Goal: Task Accomplishment & Management: Manage account settings

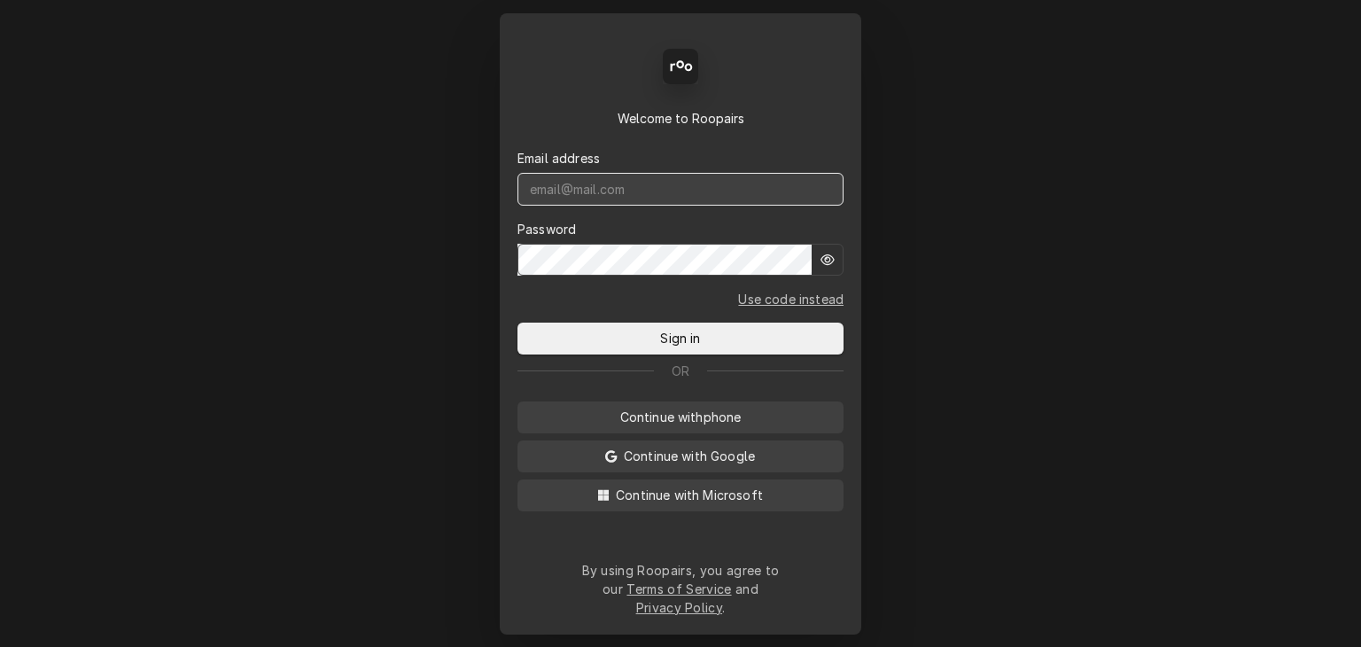
type input "[EMAIL_ADDRESS][DOMAIN_NAME]"
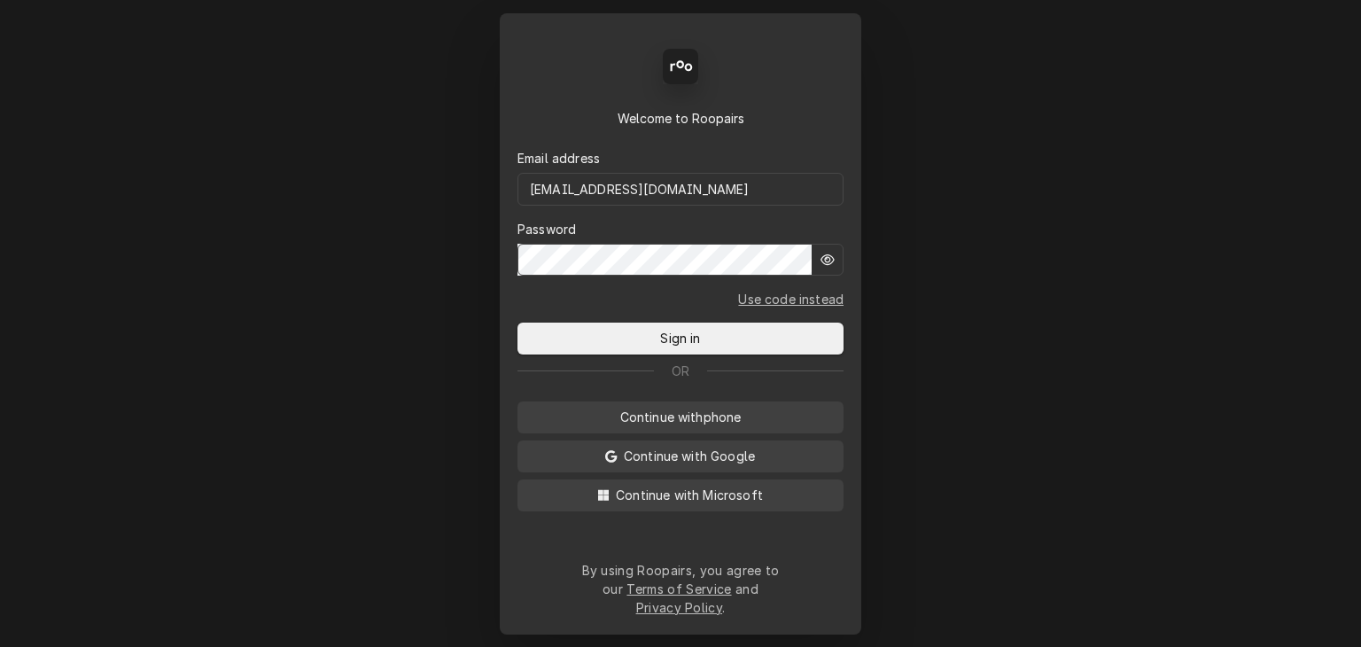
click at [708, 361] on div "Back Enter code Welcome to Roopairs Email address service@cornerstoneequipmentr…" at bounding box center [680, 323] width 361 height 621
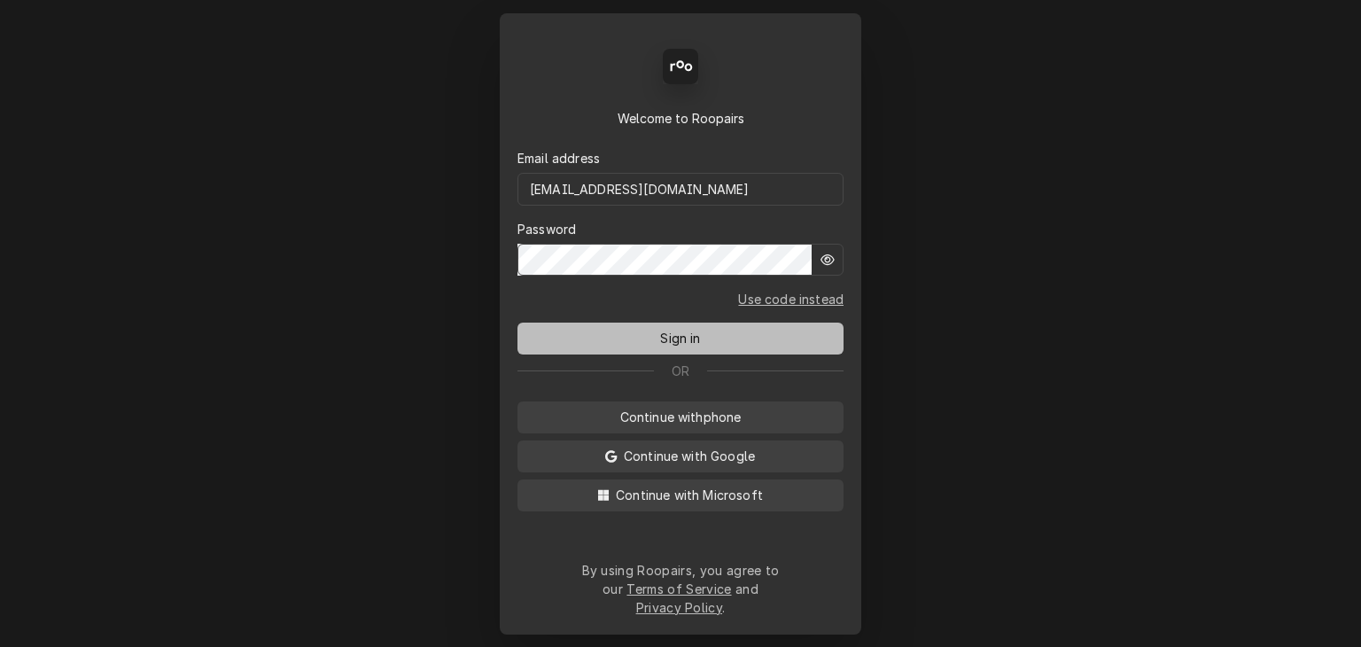
click at [709, 350] on button "Sign in" at bounding box center [680, 338] width 326 height 32
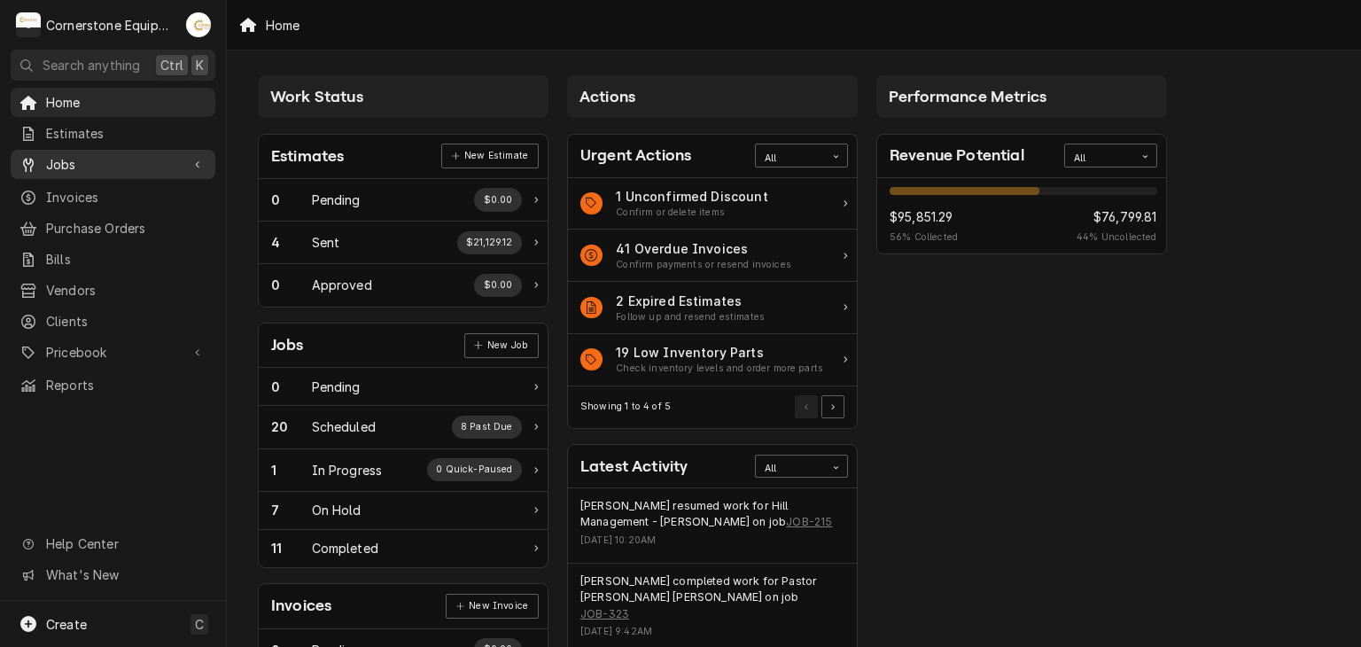
click at [140, 155] on span "Jobs" at bounding box center [113, 164] width 134 height 19
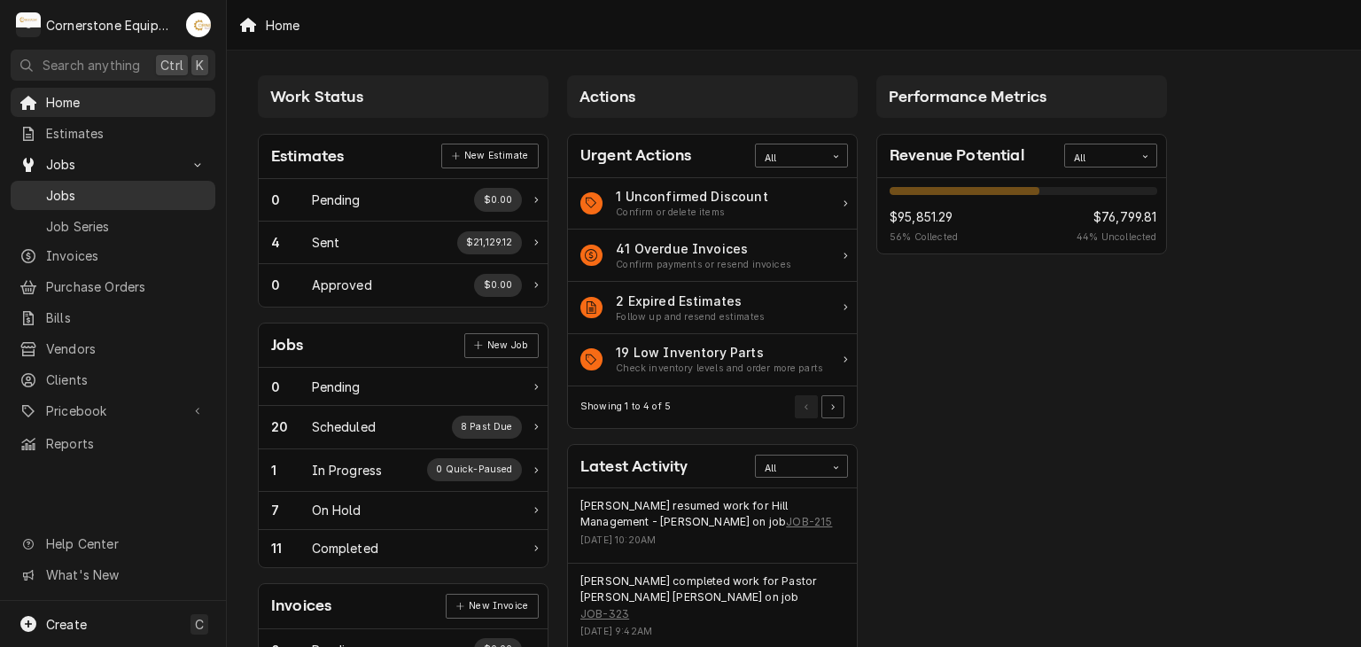
click at [93, 189] on span "Jobs" at bounding box center [126, 195] width 160 height 19
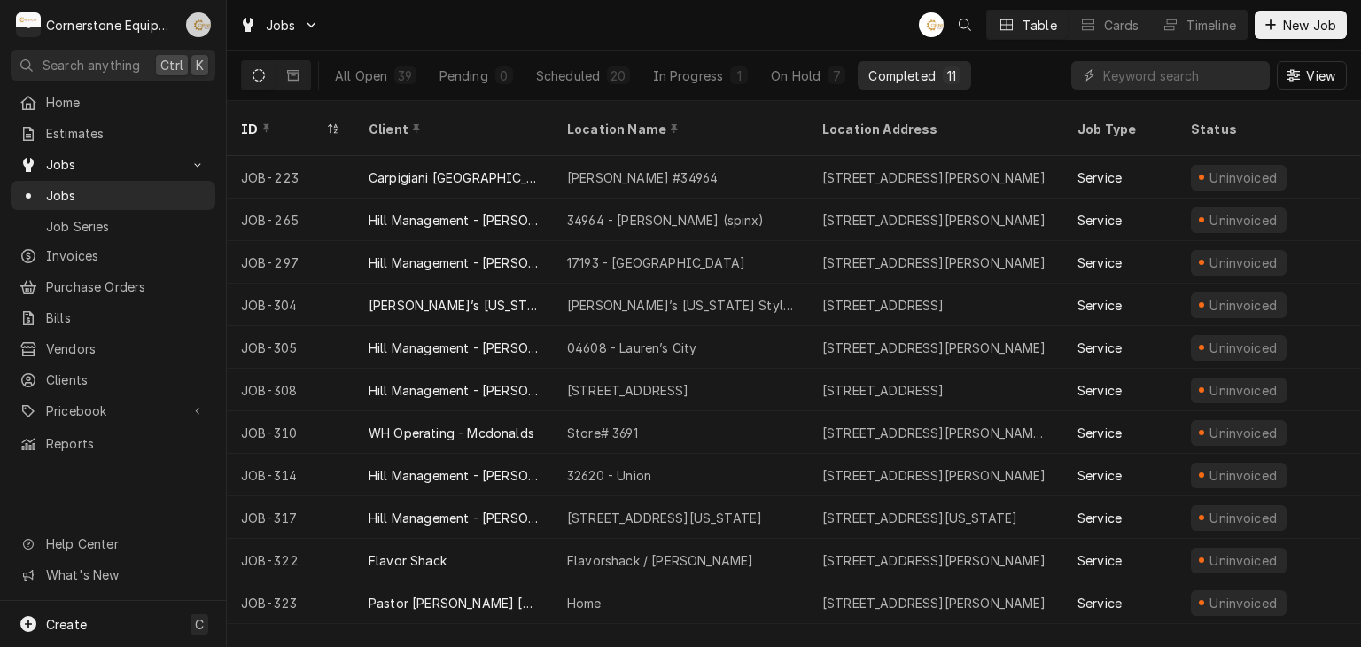
click at [206, 35] on div "Andrew Buigues's Avatar" at bounding box center [198, 24] width 25 height 25
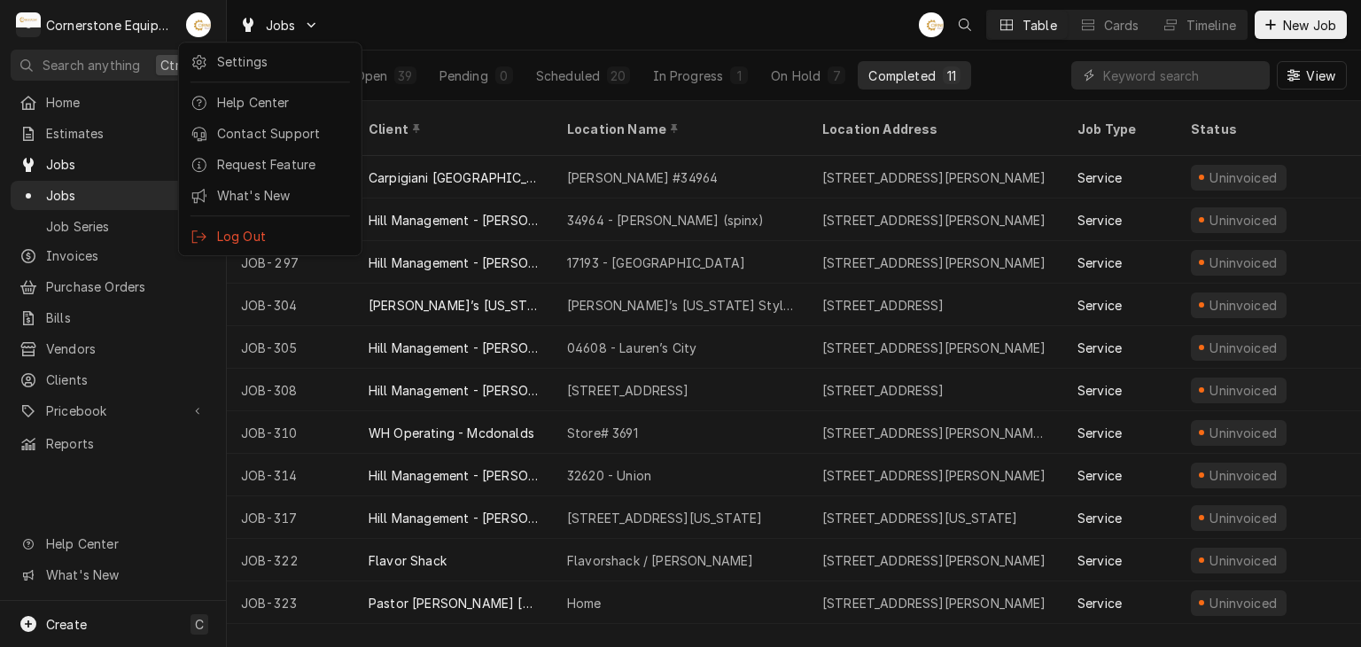
click at [432, 41] on html "C Cornerstone Equipment Repair, LLC AB Search anything Ctrl K Home Estimates Jo…" at bounding box center [680, 323] width 1361 height 647
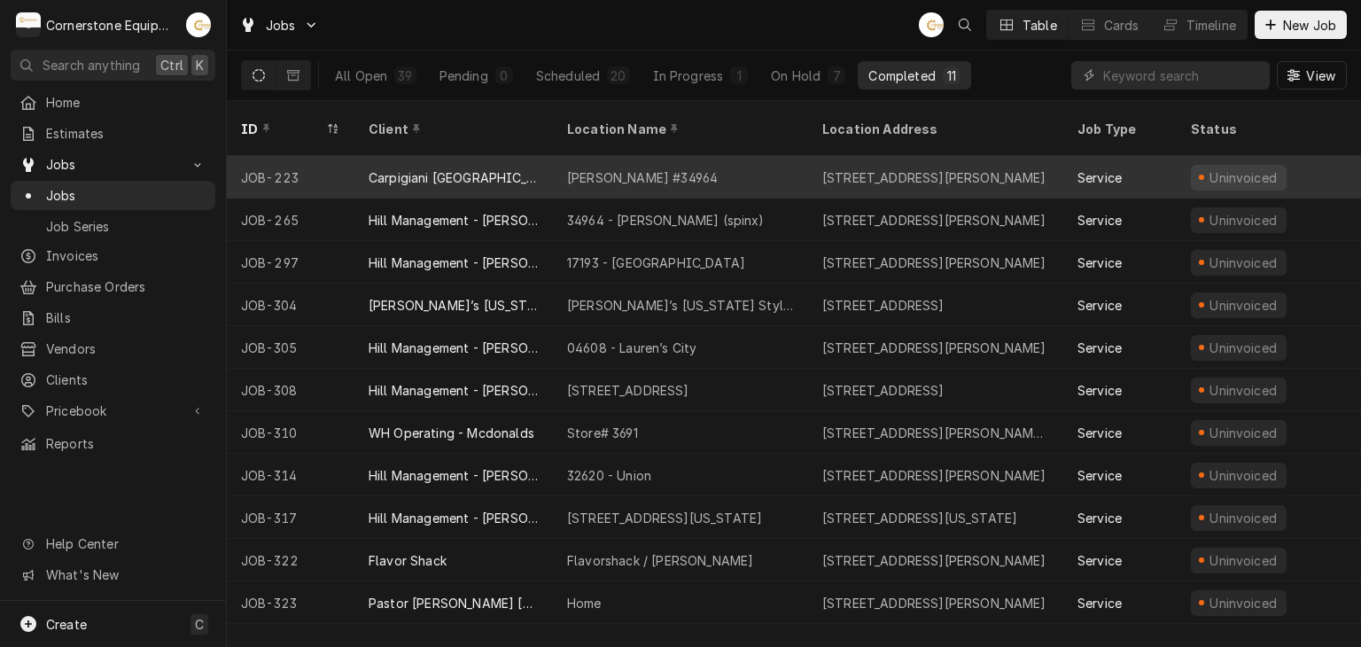
click at [719, 156] on div "McDonald’s #34964" at bounding box center [680, 177] width 255 height 43
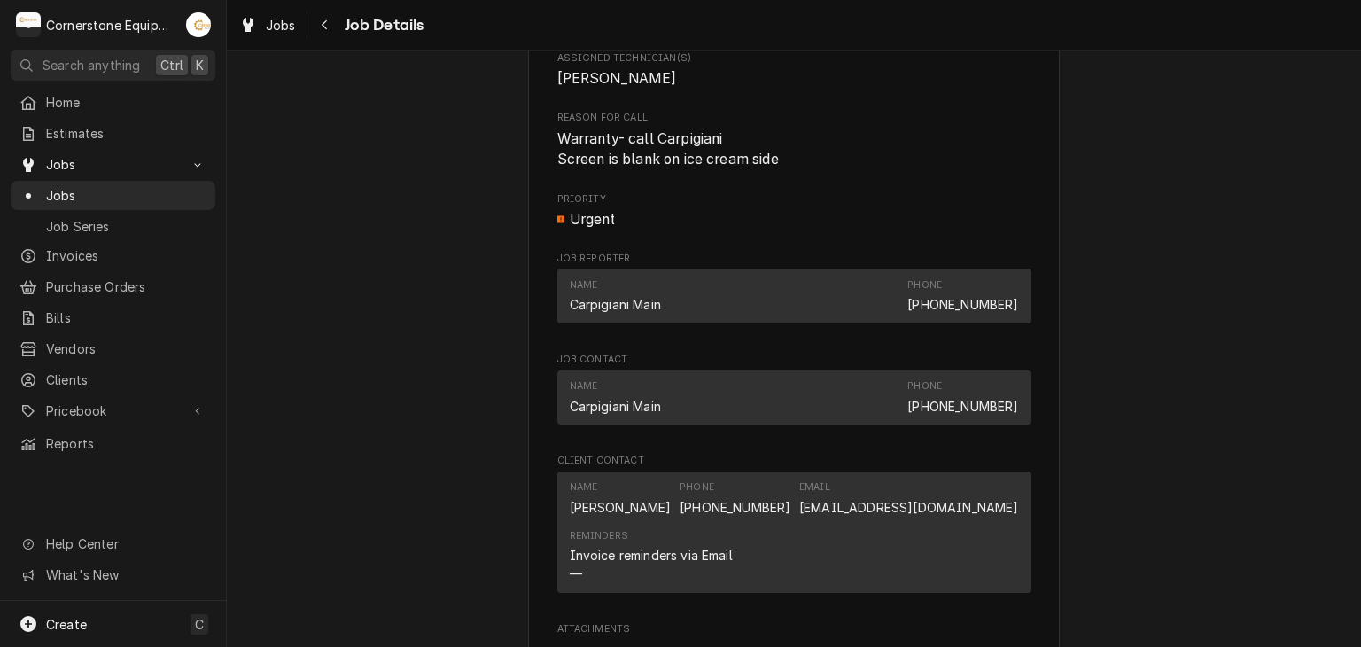
scroll to position [1743, 0]
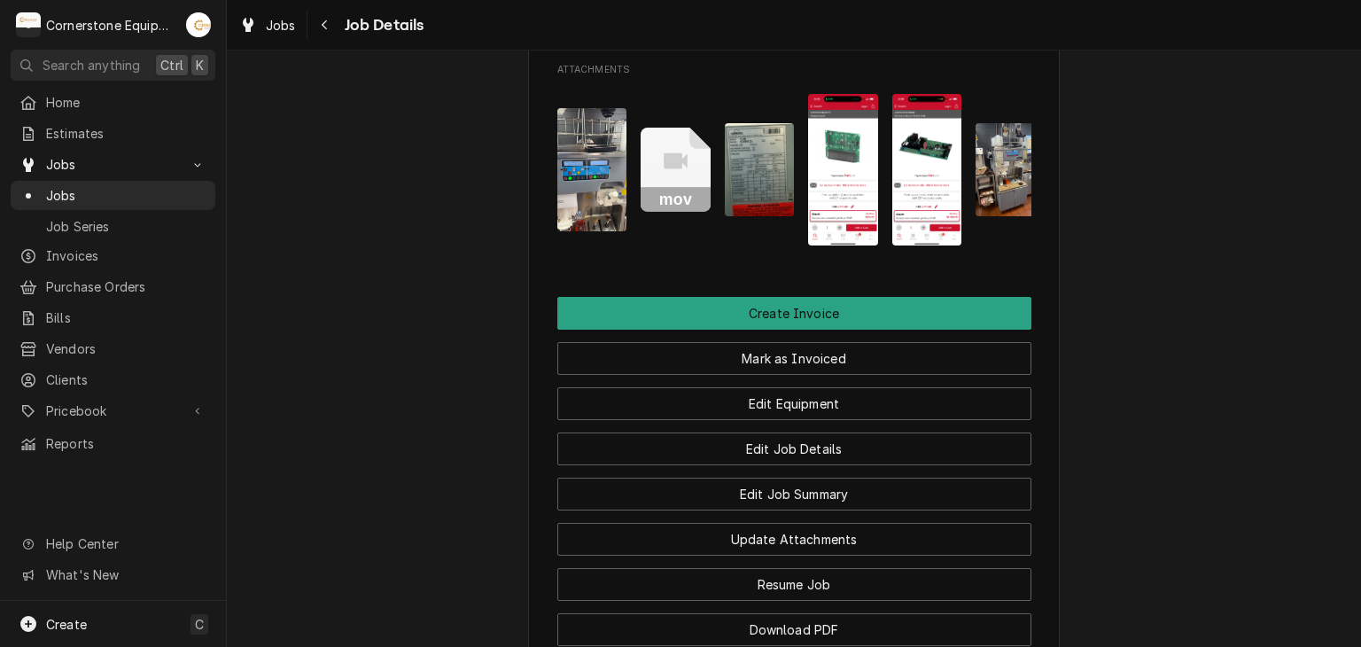
scroll to position [1425, 0]
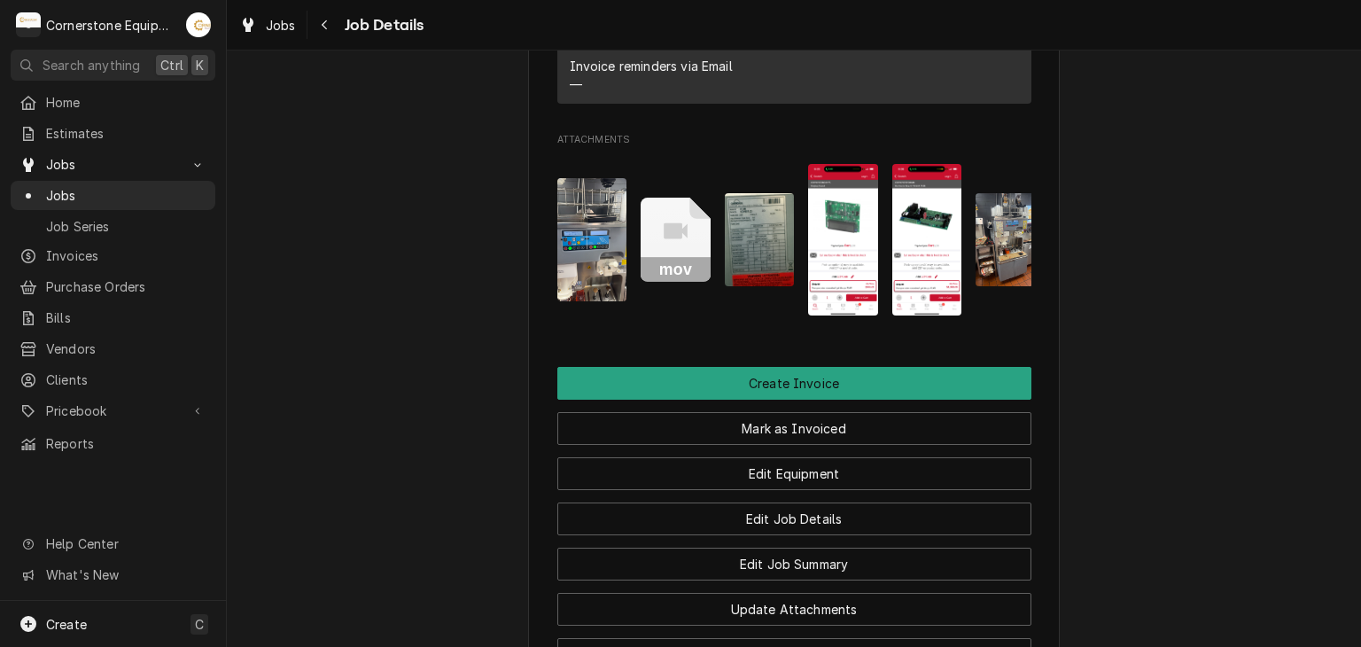
scroll to position [1354, 0]
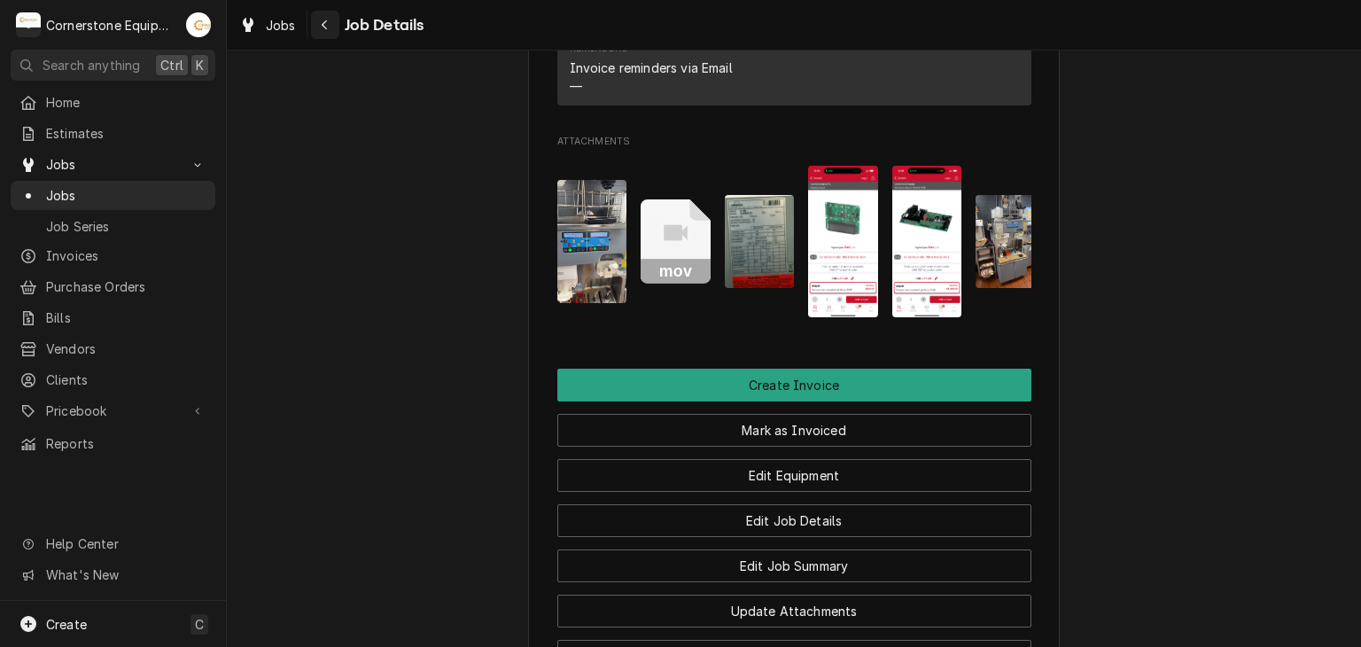
click at [326, 34] on button "Navigate back" at bounding box center [325, 25] width 28 height 28
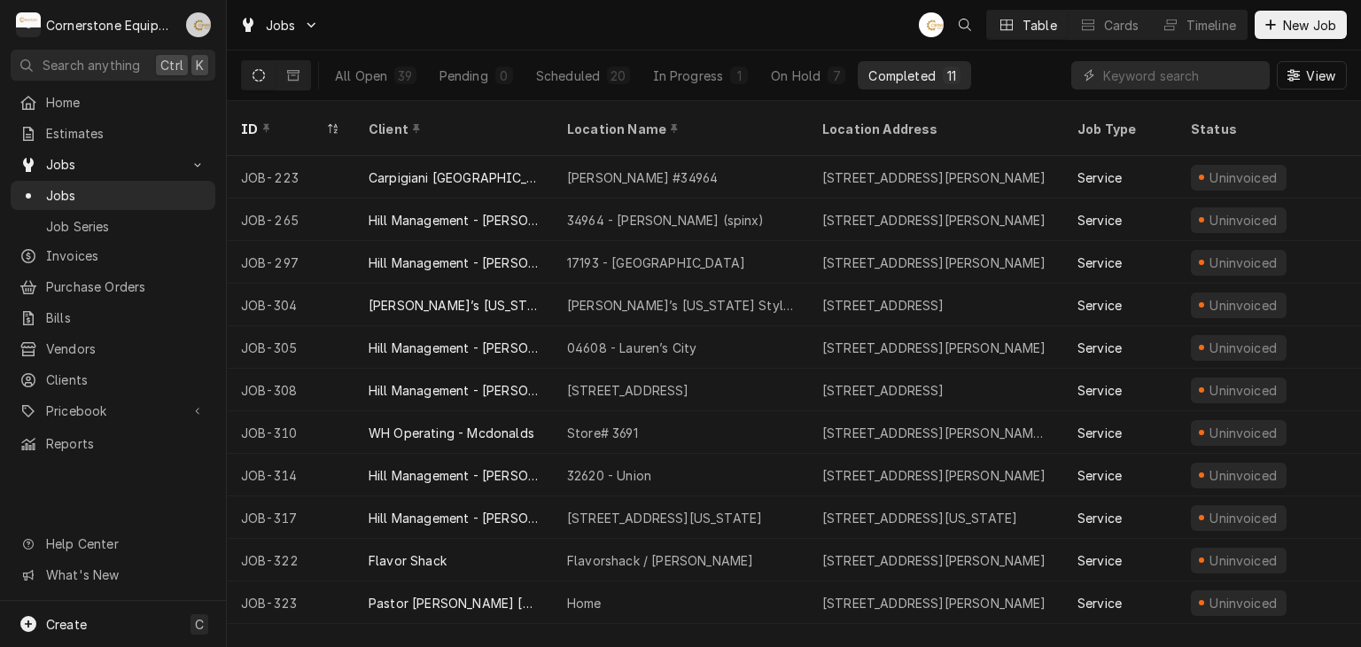
click at [194, 18] on div "Andrew Buigues's Avatar" at bounding box center [198, 24] width 25 height 25
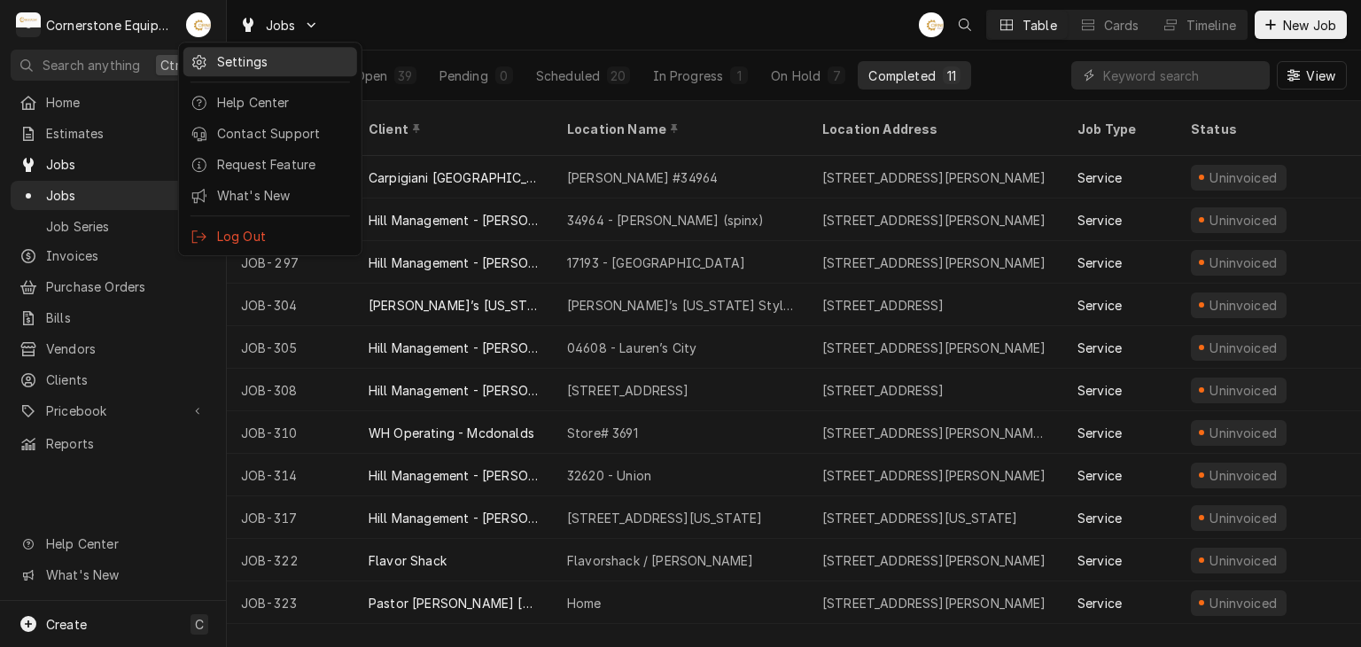
click at [226, 62] on div "Settings" at bounding box center [283, 61] width 133 height 19
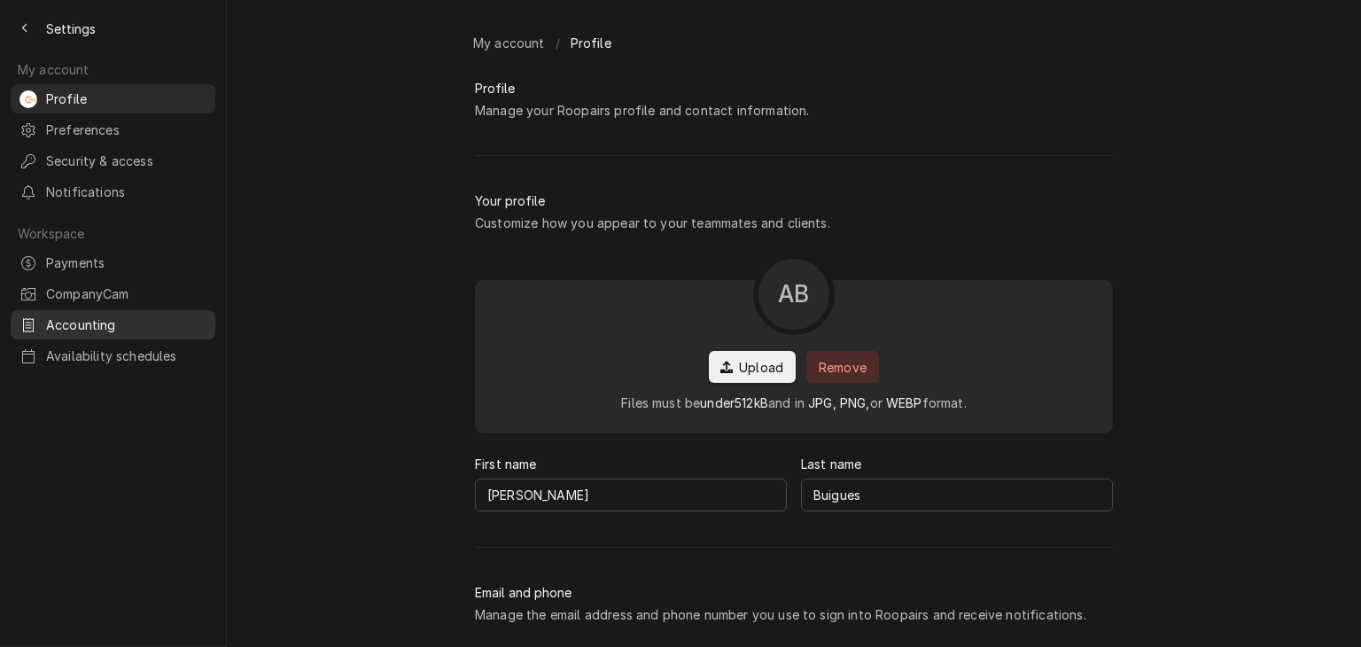
click at [96, 315] on span "Accounting" at bounding box center [126, 324] width 160 height 19
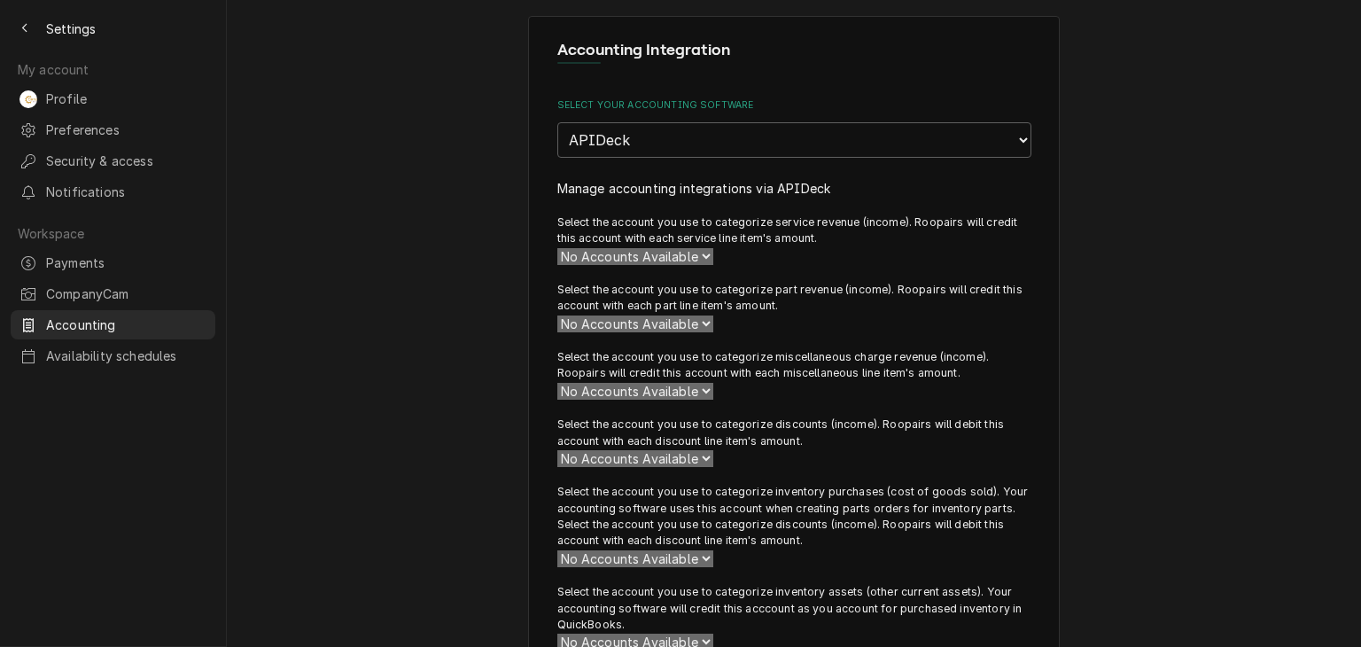
click at [765, 181] on link "Manage accounting integrations via APIDeck" at bounding box center [694, 188] width 274 height 15
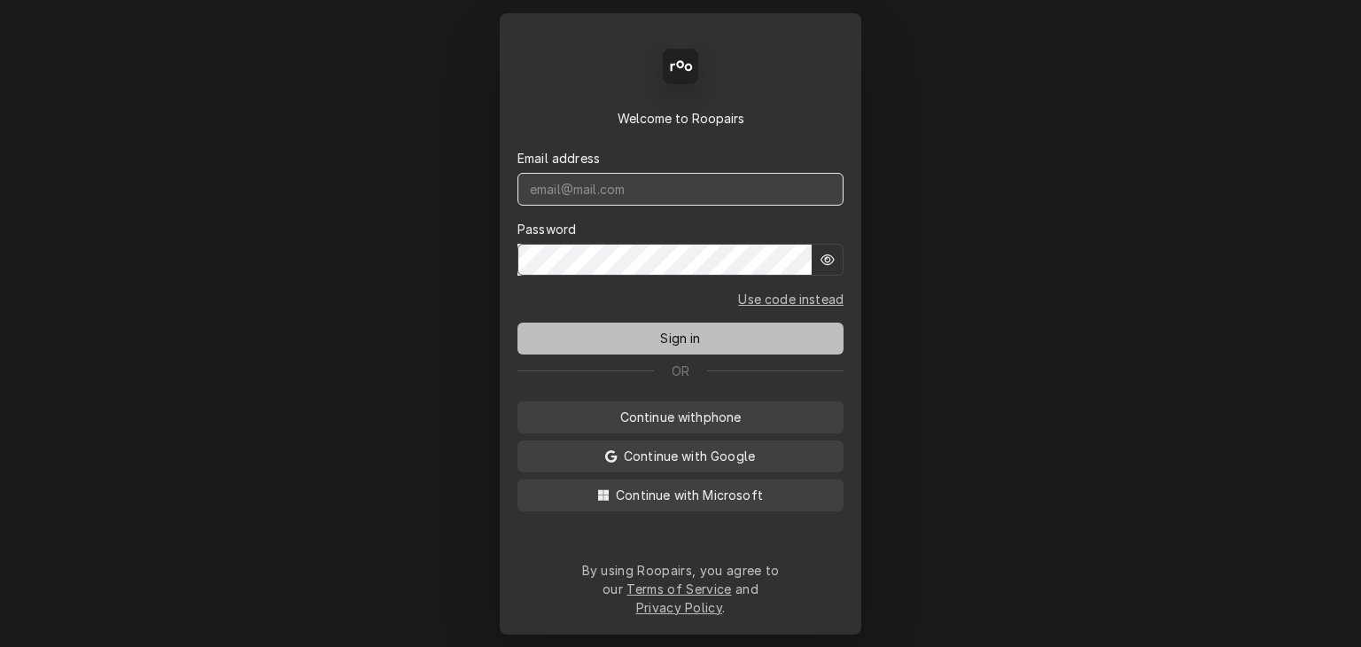
type input "service@cornerstoneequipmentrepair.com"
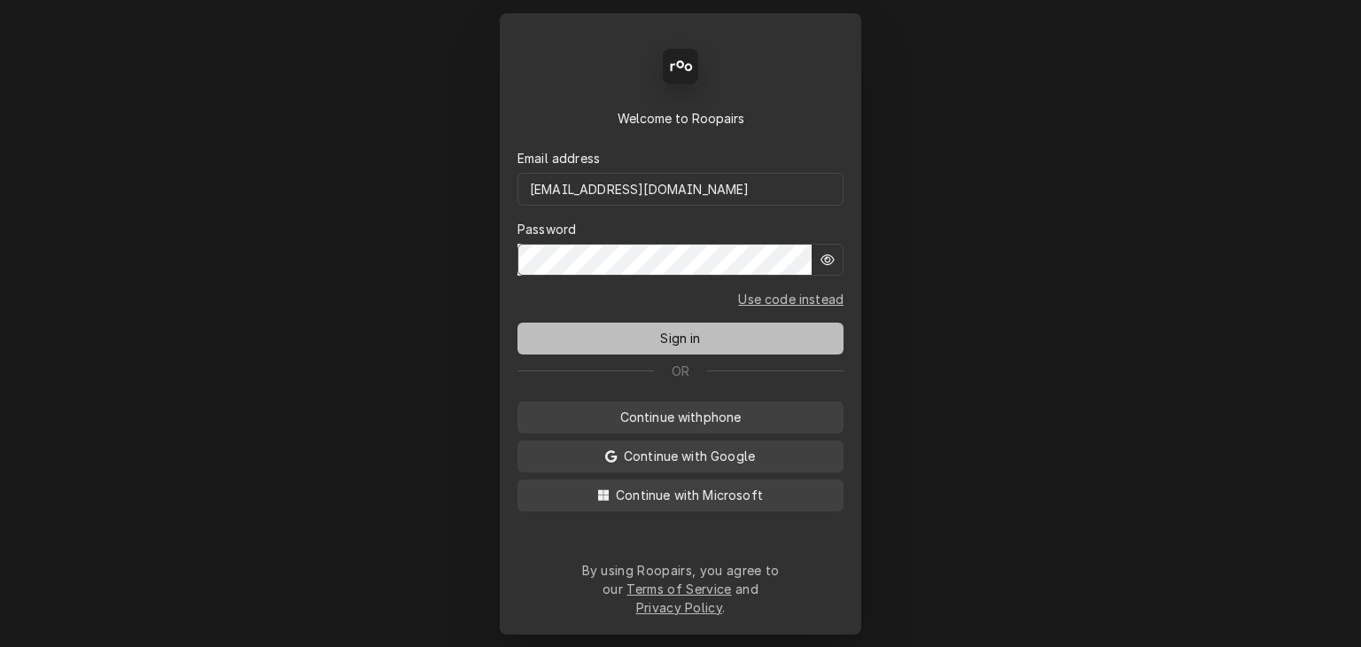
click at [668, 338] on span "Sign in" at bounding box center [679, 338] width 47 height 19
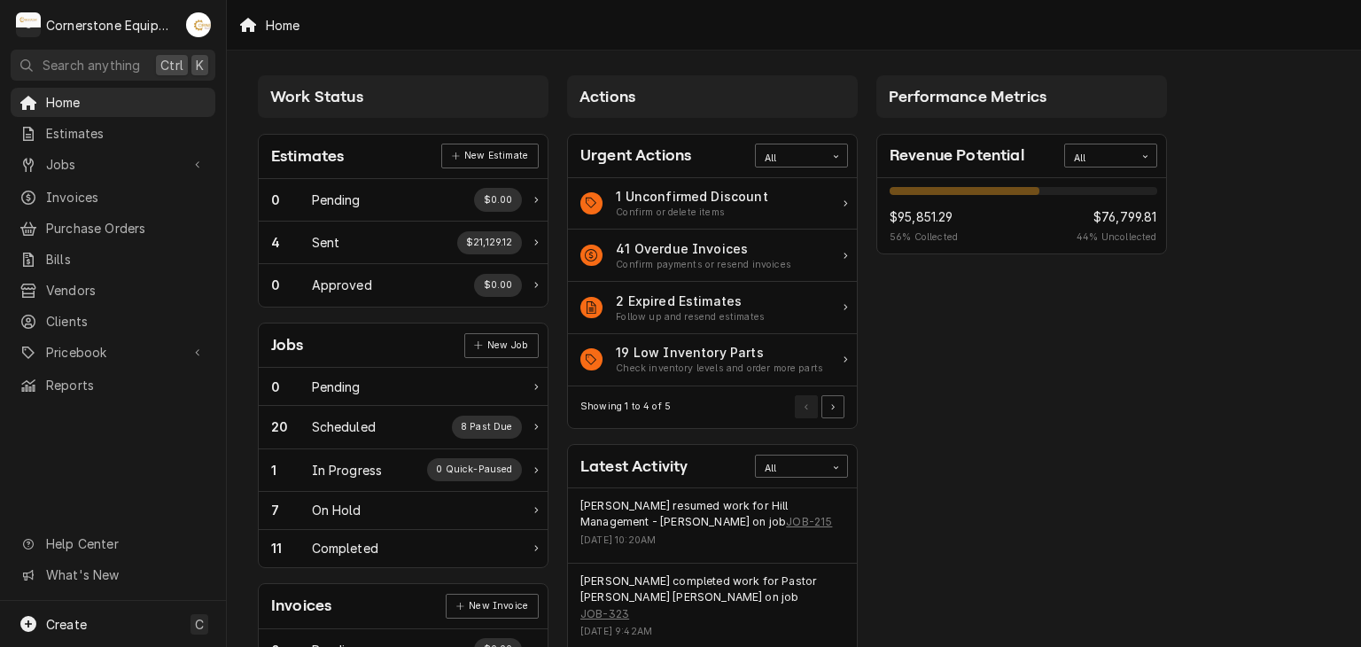
click at [240, 531] on div "Work Status Estimates New Estimate 0 Pending $0.00 4 Sent $21,129.12 0 Approved…" at bounding box center [794, 643] width 1134 height 1187
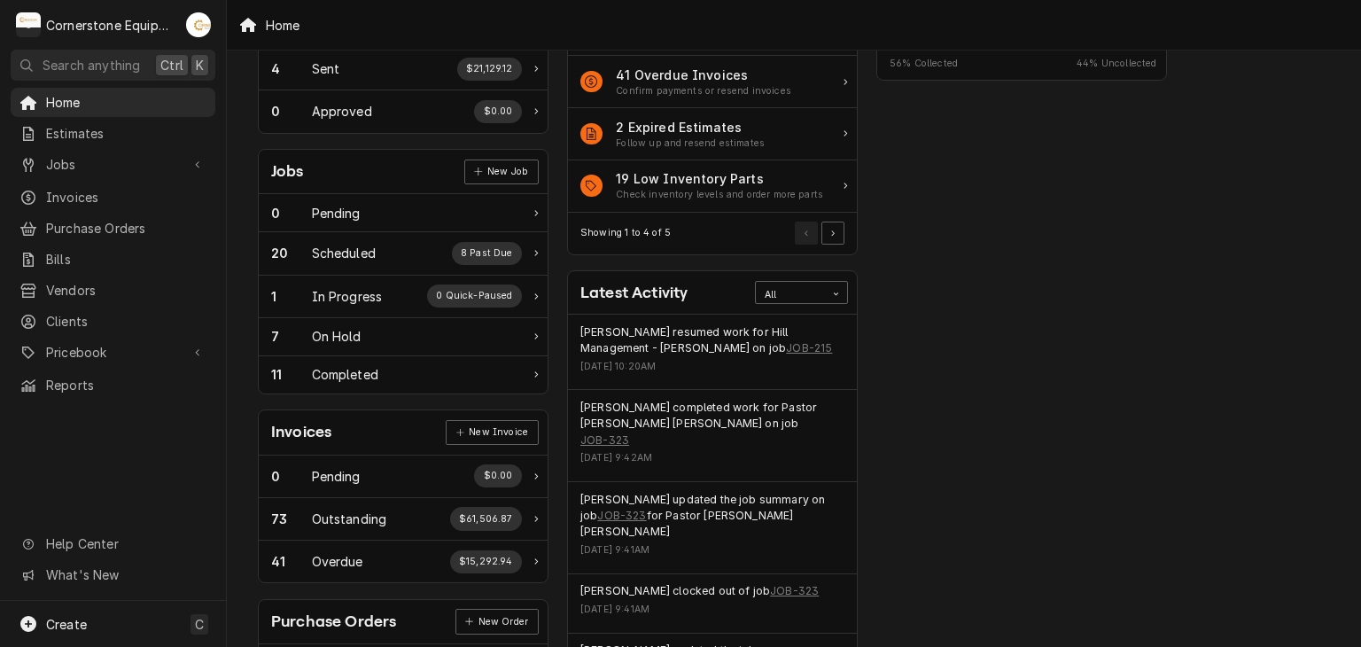
scroll to position [213, 0]
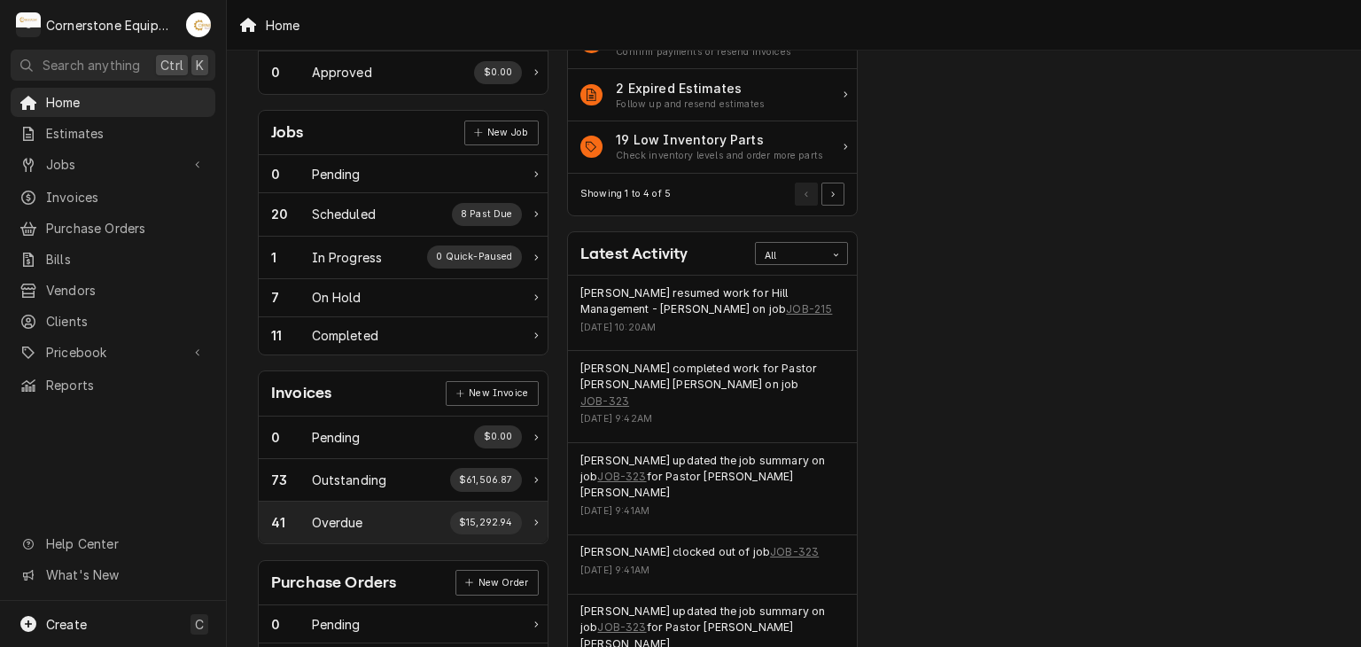
click at [359, 516] on div "Overdue" at bounding box center [337, 522] width 51 height 19
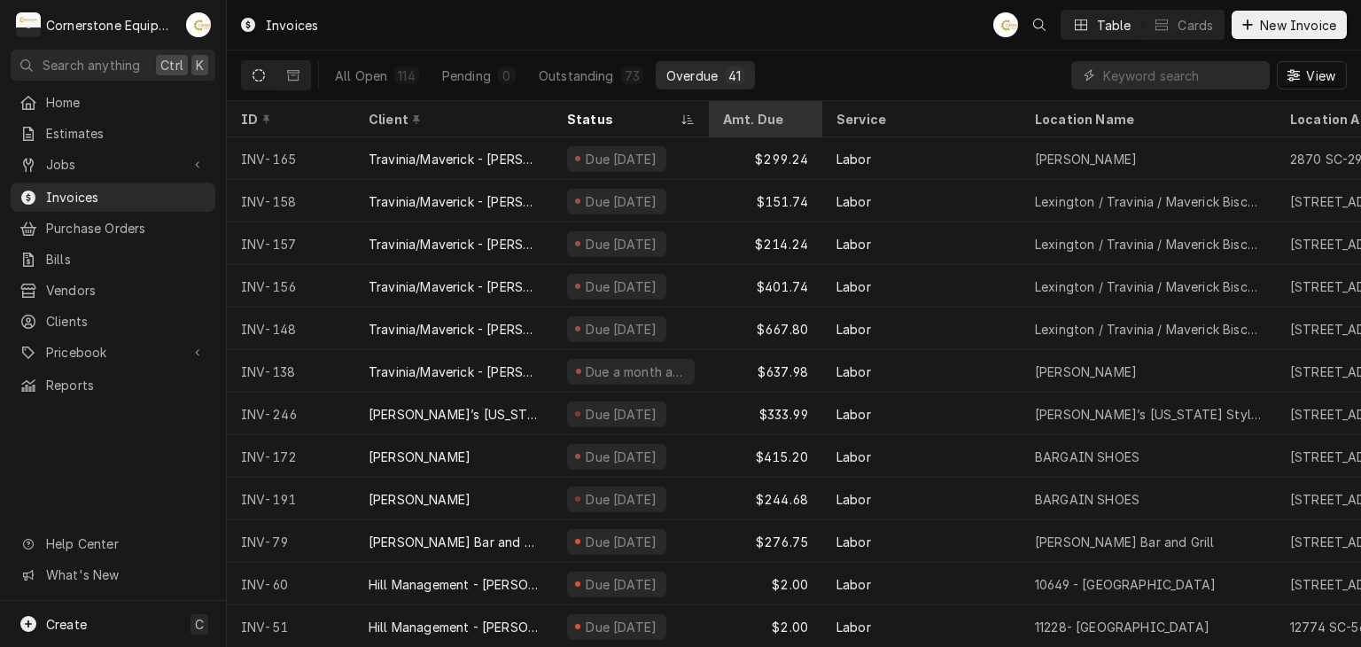
click at [744, 120] on div "Amt. Due" at bounding box center [764, 119] width 82 height 19
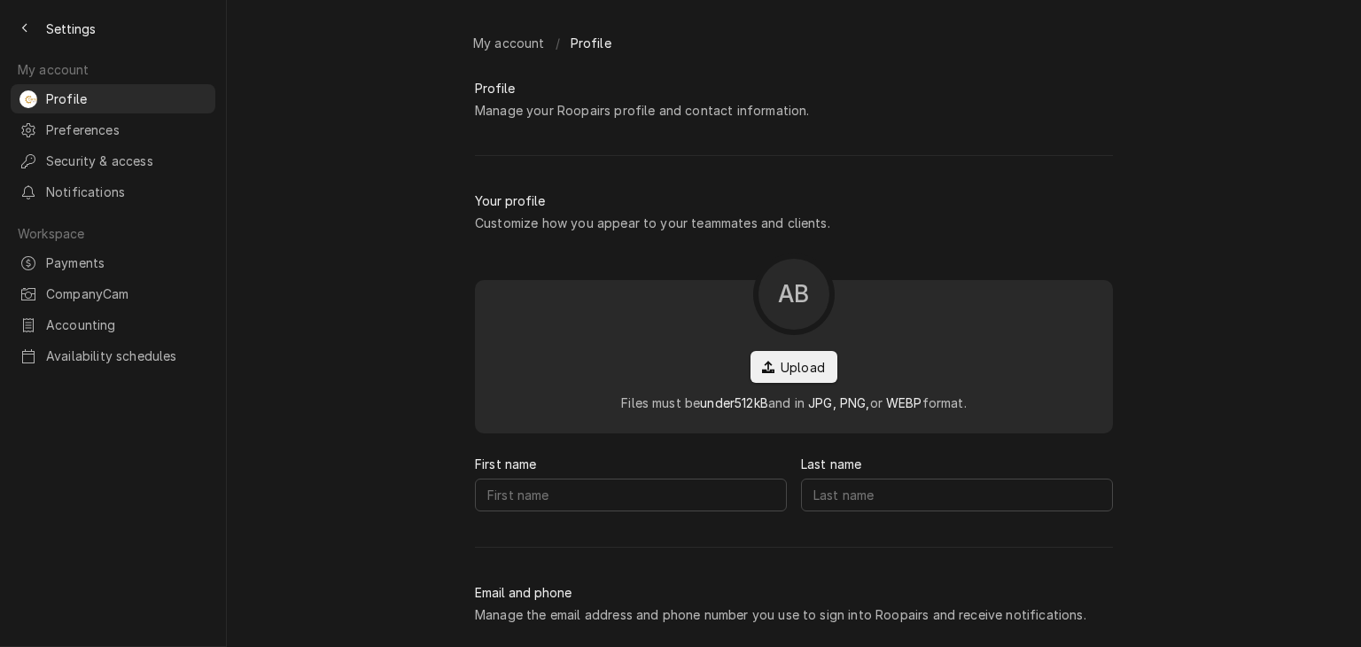
type input "[PERSON_NAME]"
type input "Buigues"
type input "service@cornerstoneequipmentrepair.com"
type input "(321) 704-0257"
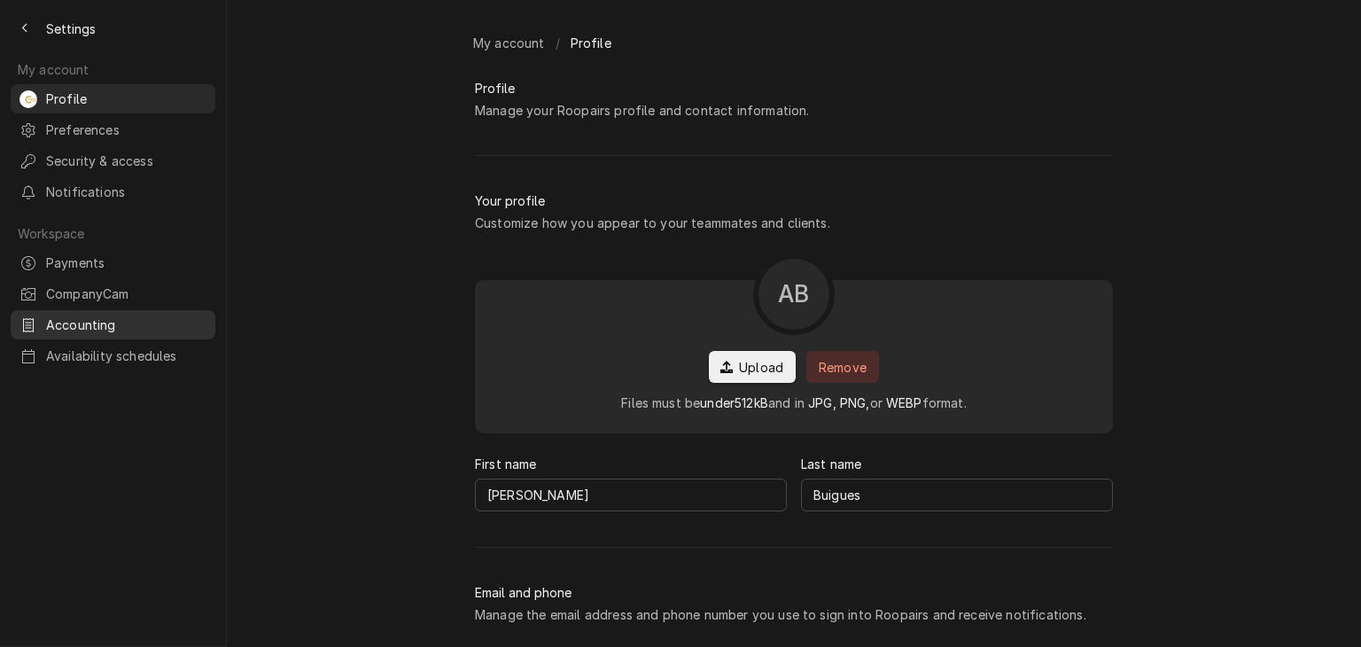
click at [101, 316] on span "Accounting" at bounding box center [126, 324] width 160 height 19
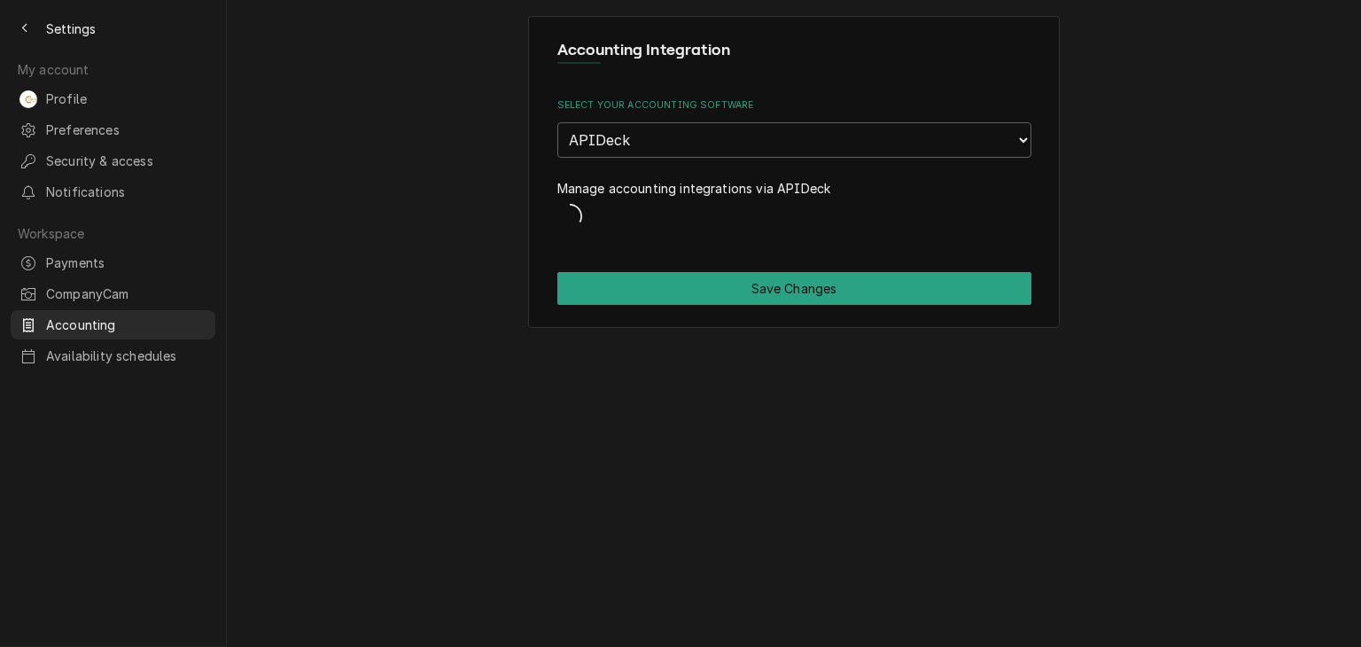
select select "25"
select select "26"
select select "1"
select select "1150040003"
select select "29"
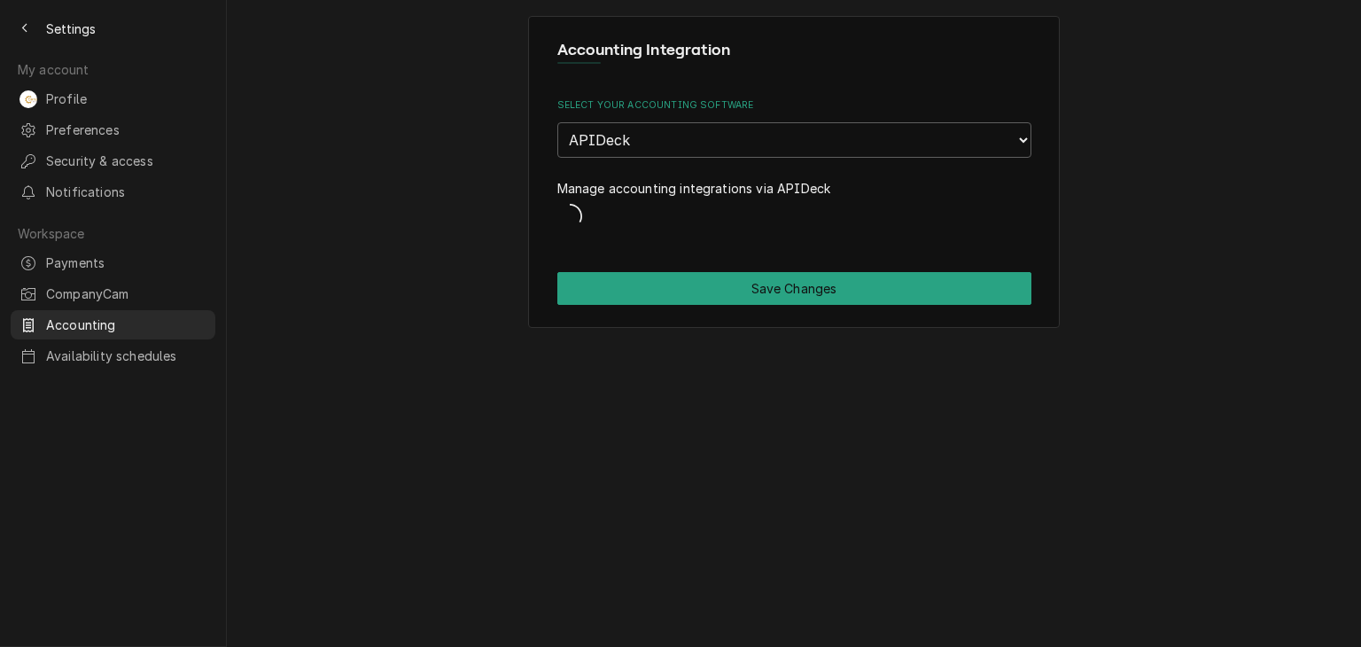
select select "1150040004"
select select "16"
select select "18"
select select "1150040005"
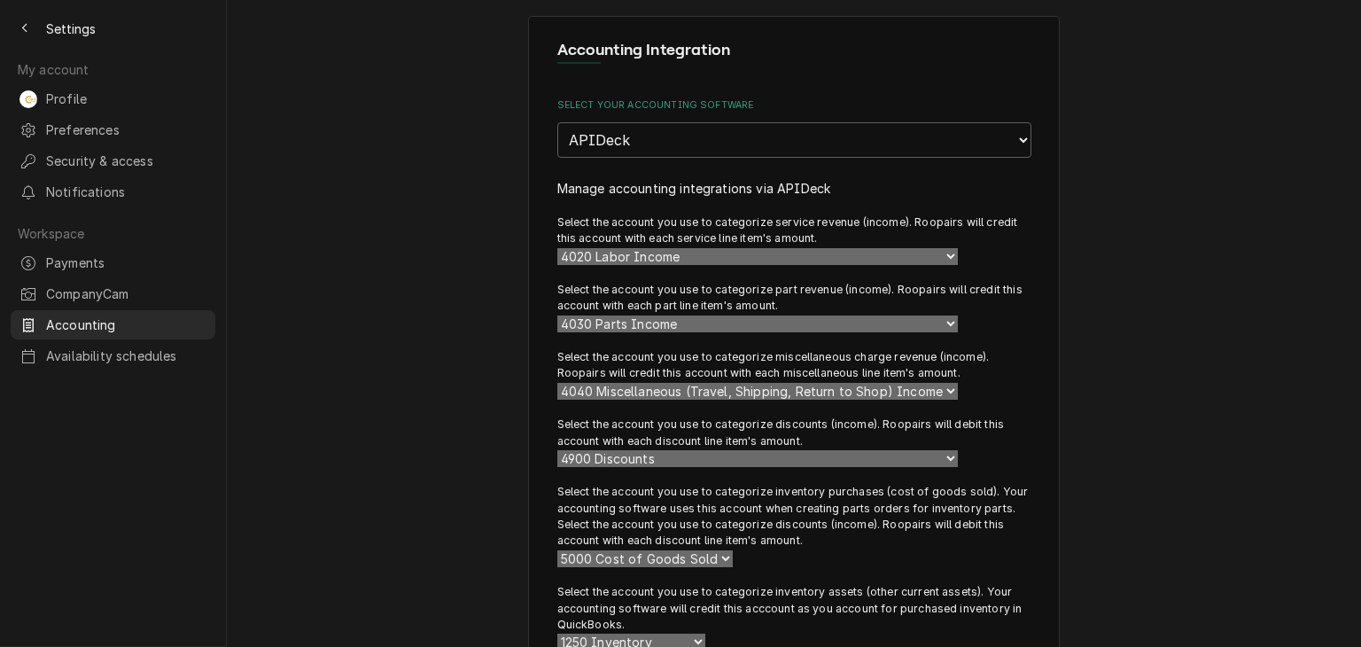
click at [465, 223] on div "Accounting Integration Select your accounting software None APIDeck QuickBooks …" at bounding box center [794, 481] width 1134 height 962
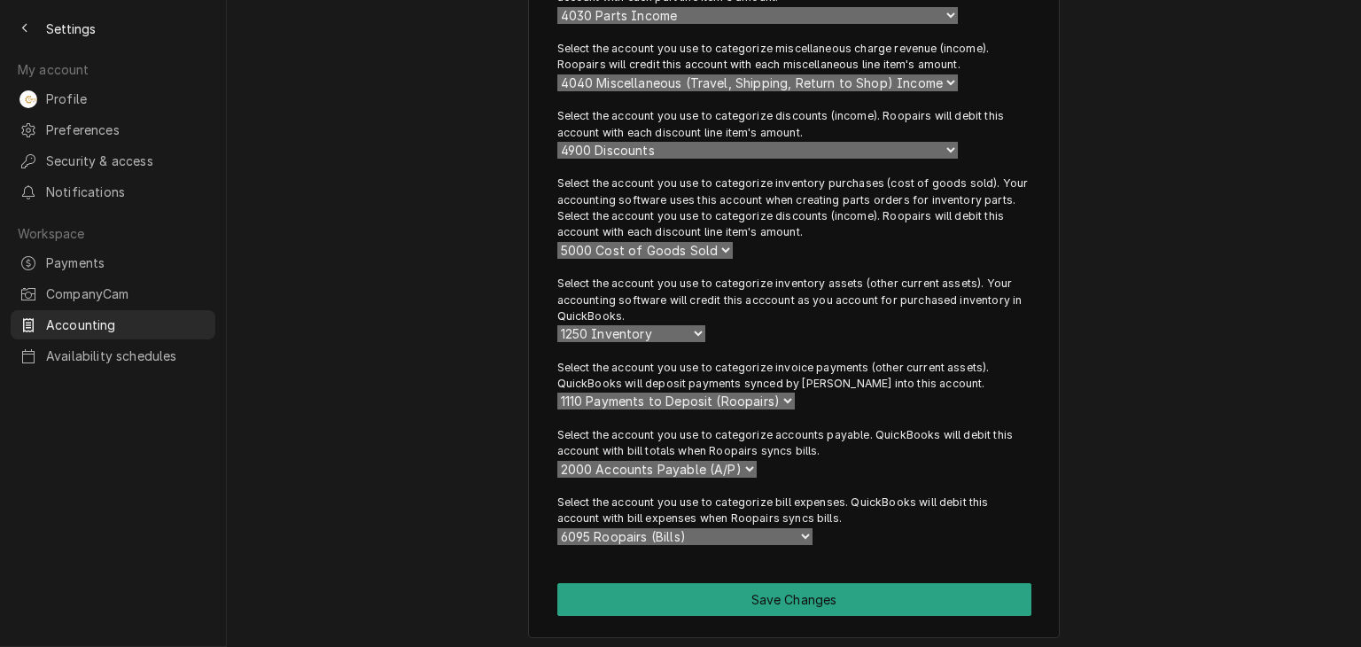
scroll to position [313, 0]
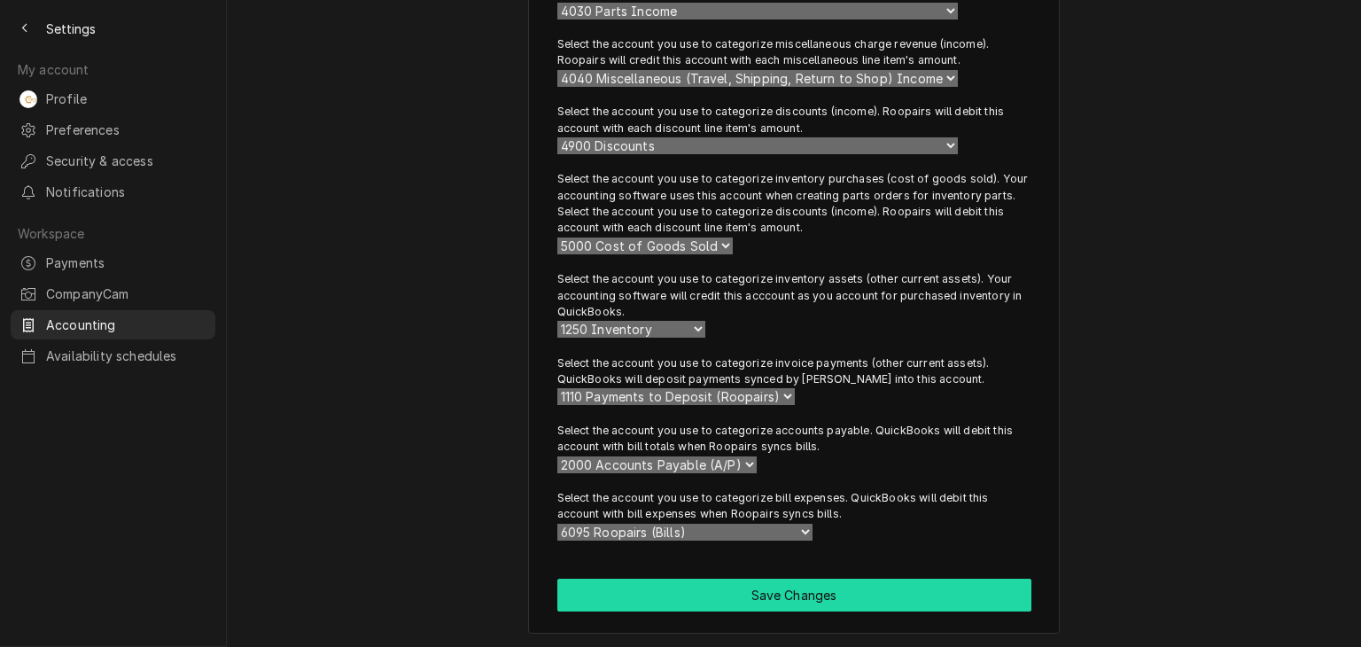
click at [902, 585] on button "Save Changes" at bounding box center [794, 594] width 474 height 33
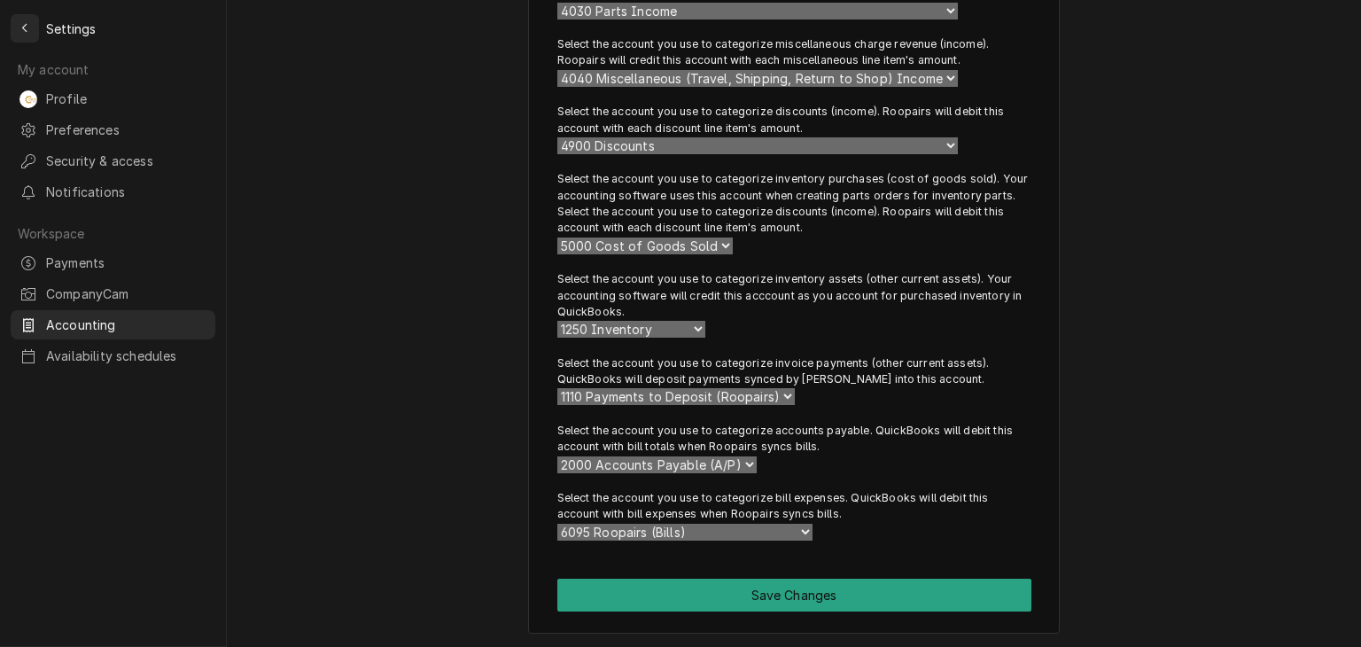
click at [16, 29] on div "Back to previous page" at bounding box center [25, 28] width 18 height 18
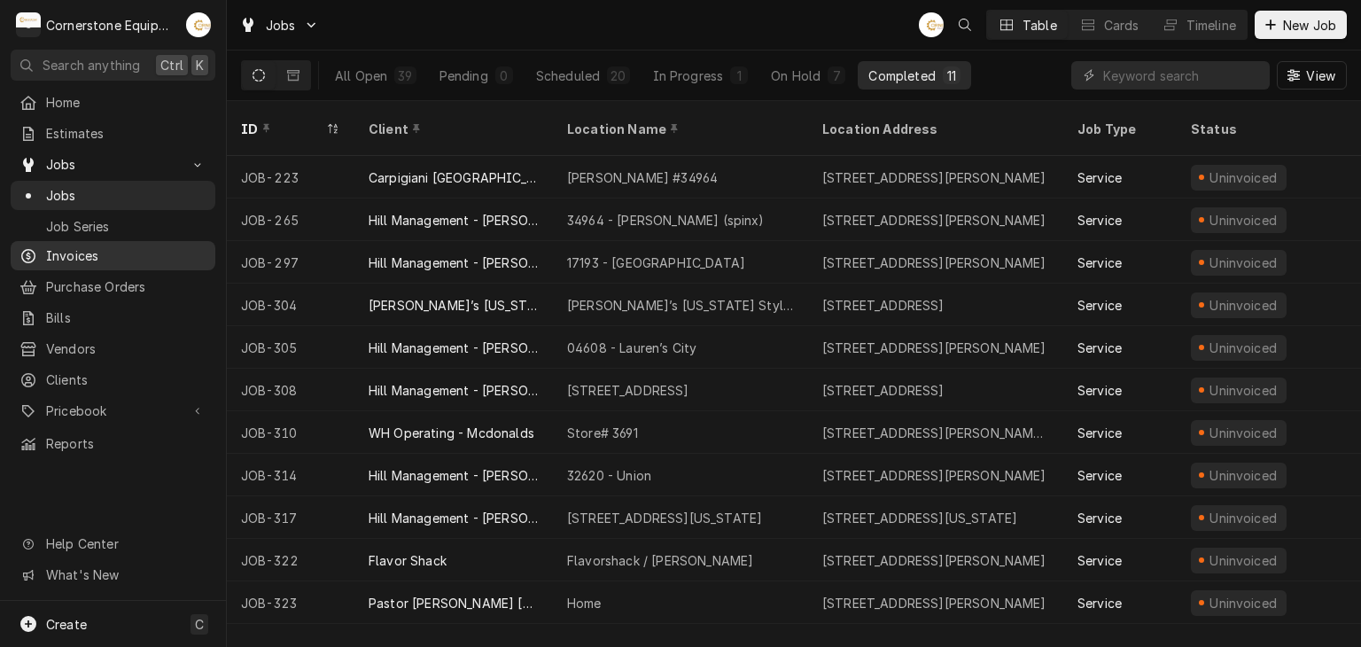
click at [135, 249] on span "Invoices" at bounding box center [126, 255] width 160 height 19
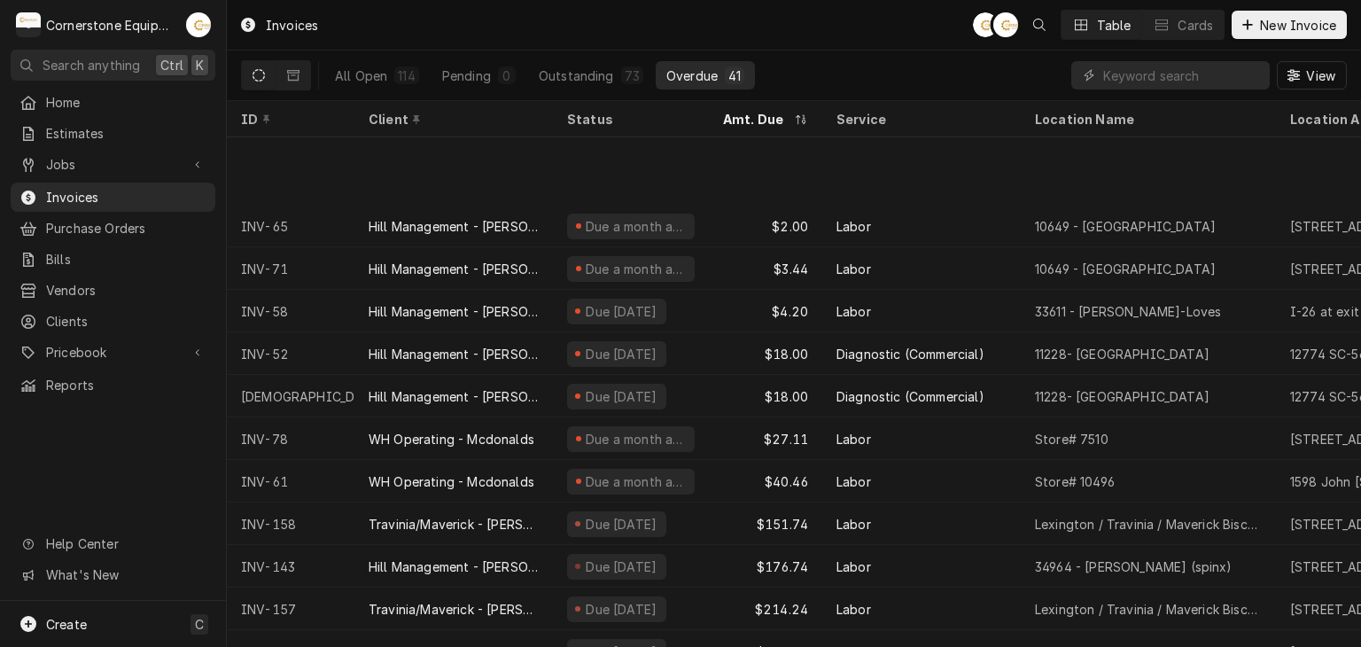
scroll to position [394, 0]
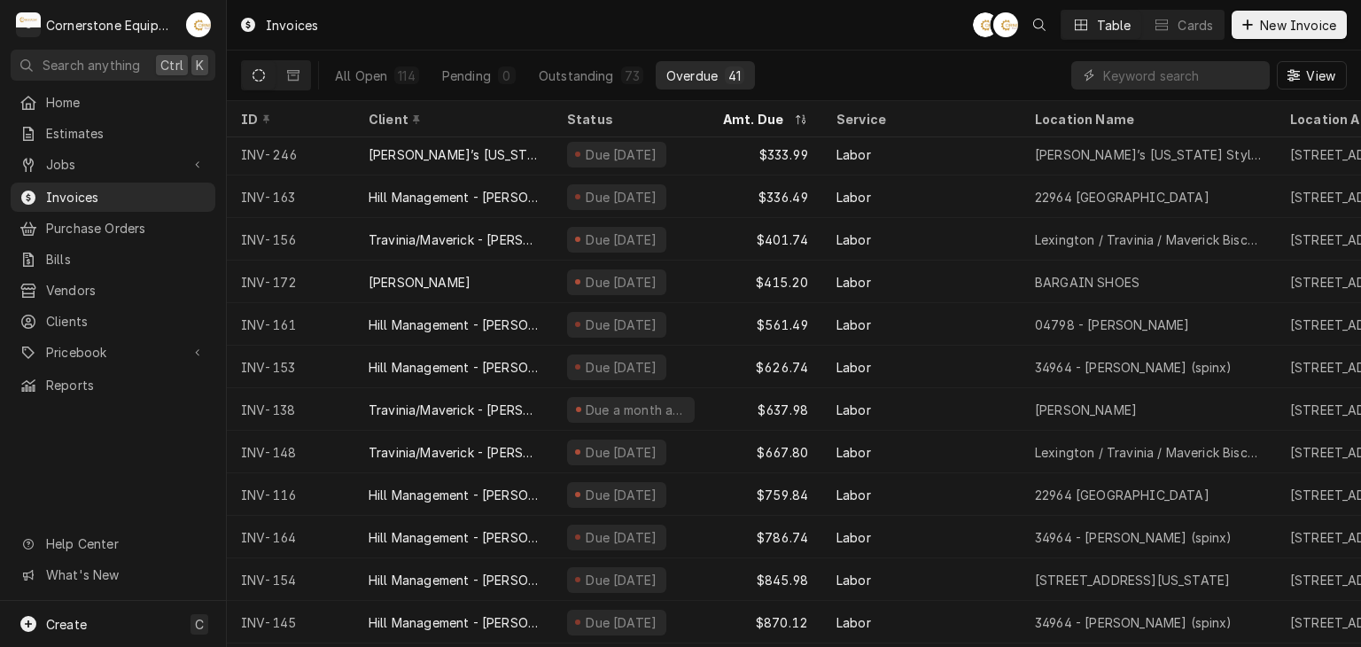
scroll to position [1032, 0]
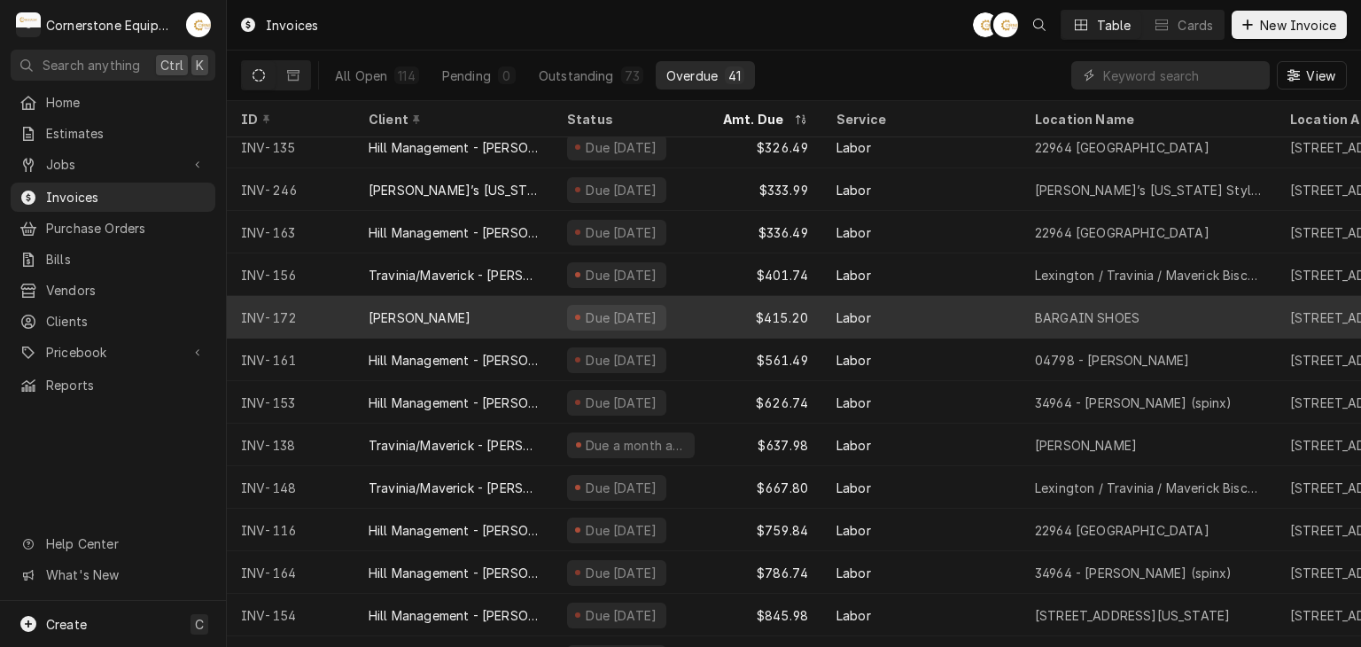
click at [757, 306] on div "$415.20" at bounding box center [765, 317] width 113 height 43
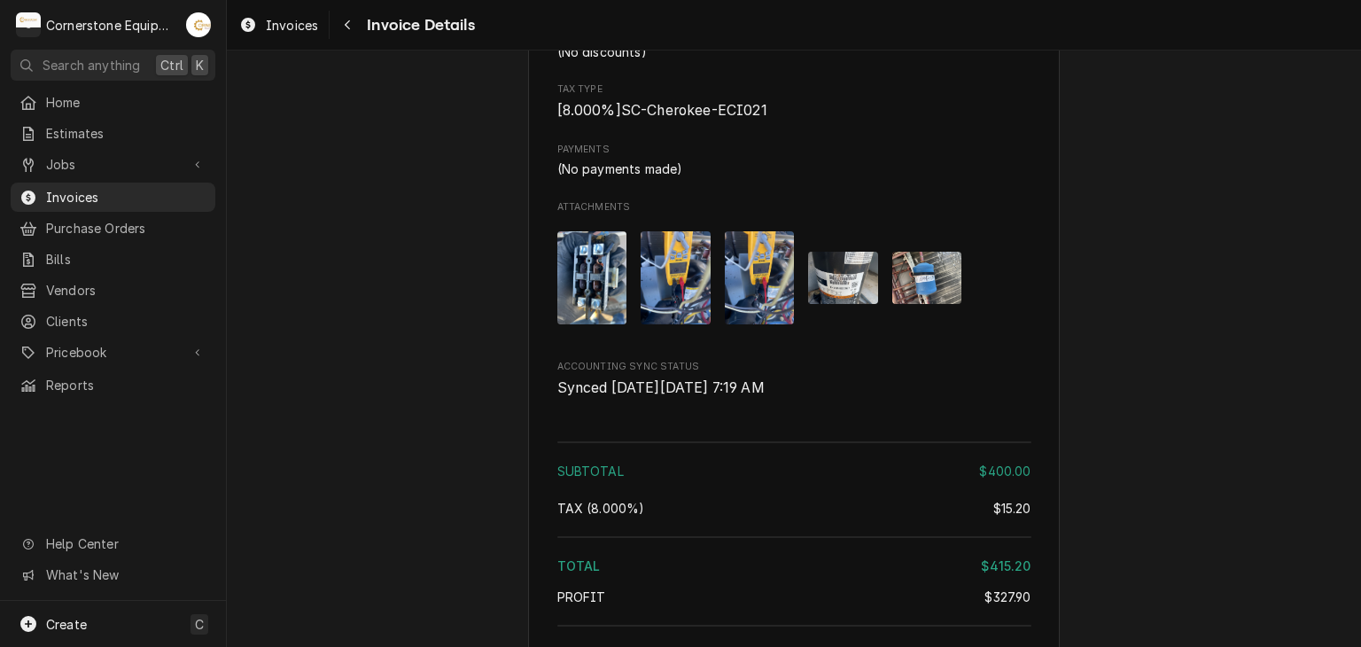
scroll to position [2551, 0]
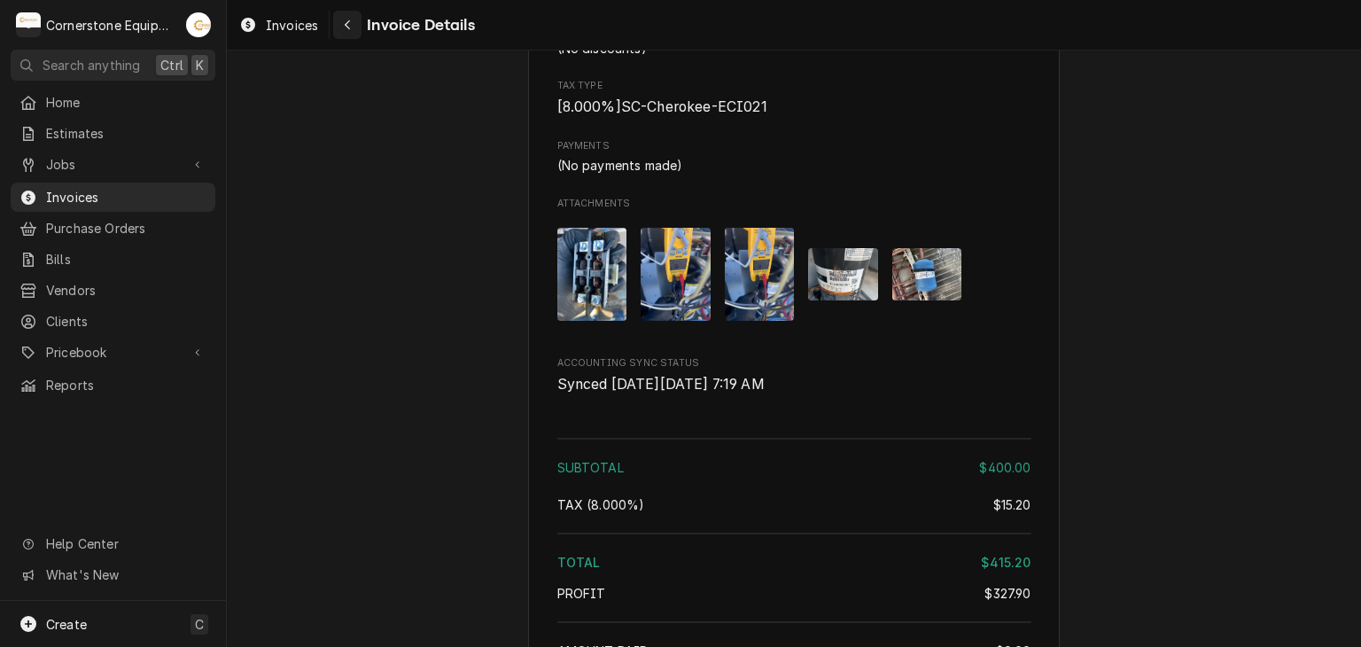
click at [351, 25] on icon "Navigate back" at bounding box center [348, 25] width 8 height 12
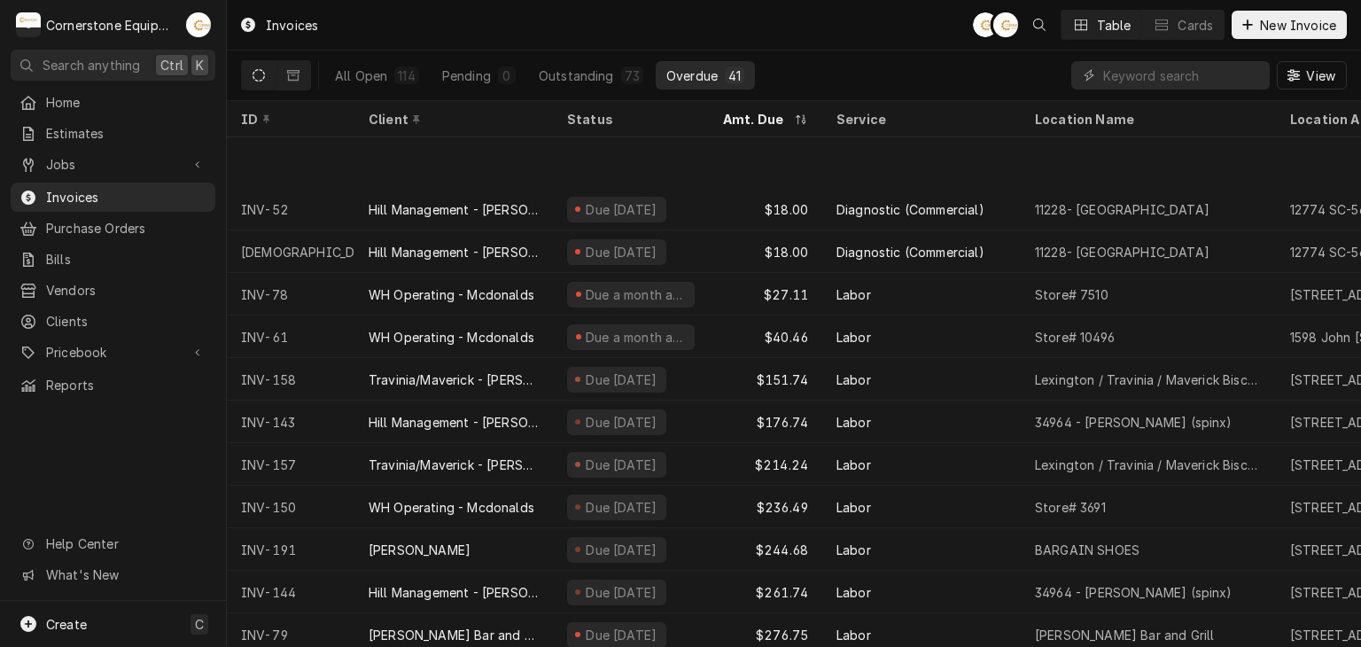
scroll to position [543, 0]
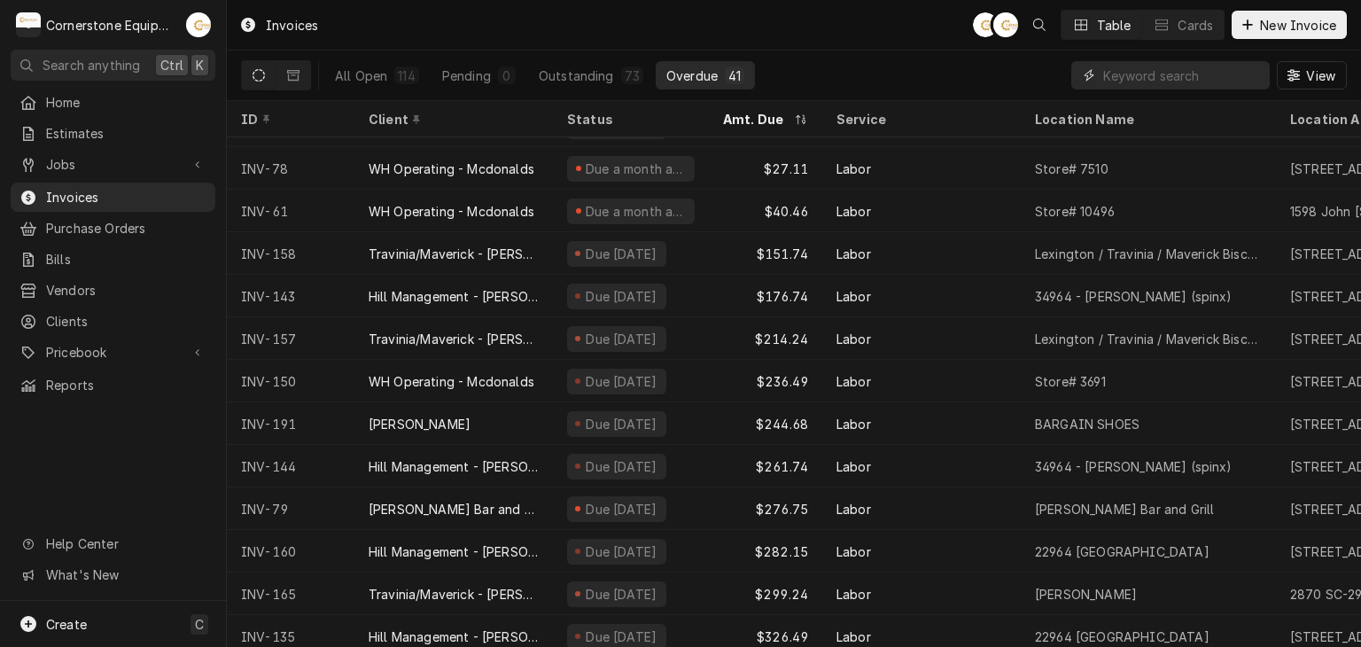
click at [1190, 73] on input "Dynamic Content Wrapper" at bounding box center [1182, 75] width 158 height 28
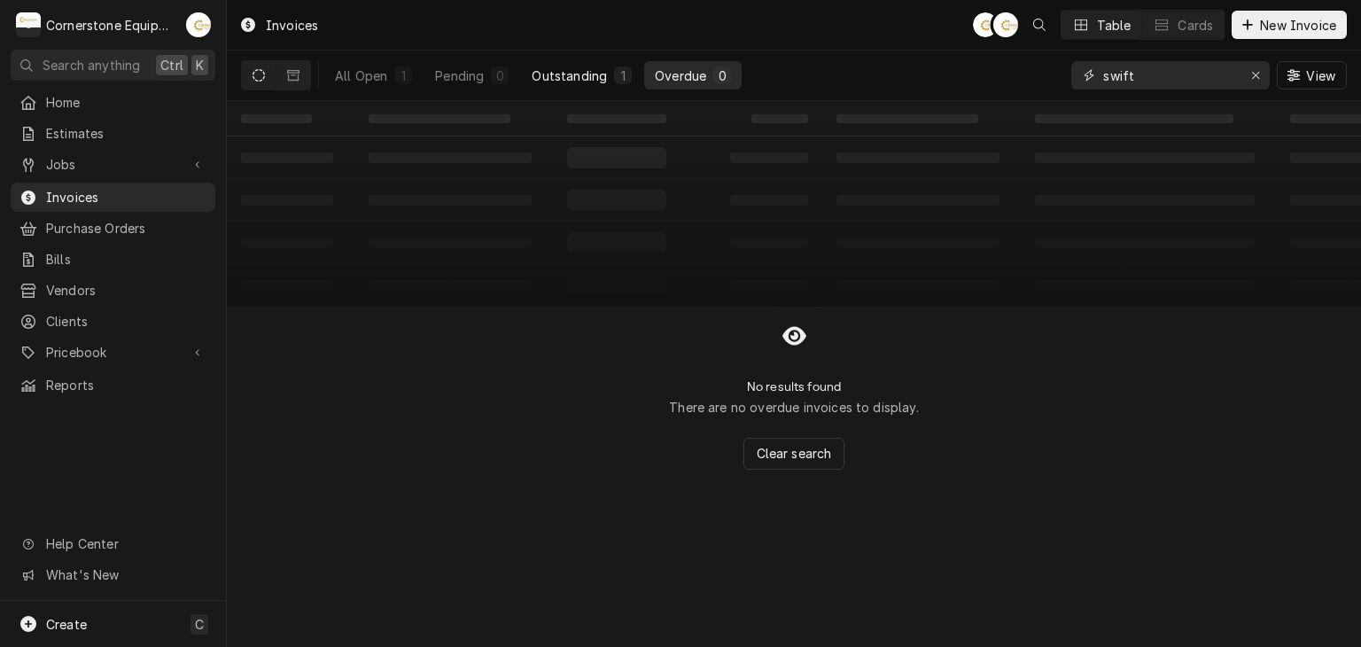
type input "swift"
click at [576, 61] on button "Outstanding 1" at bounding box center [581, 75] width 121 height 28
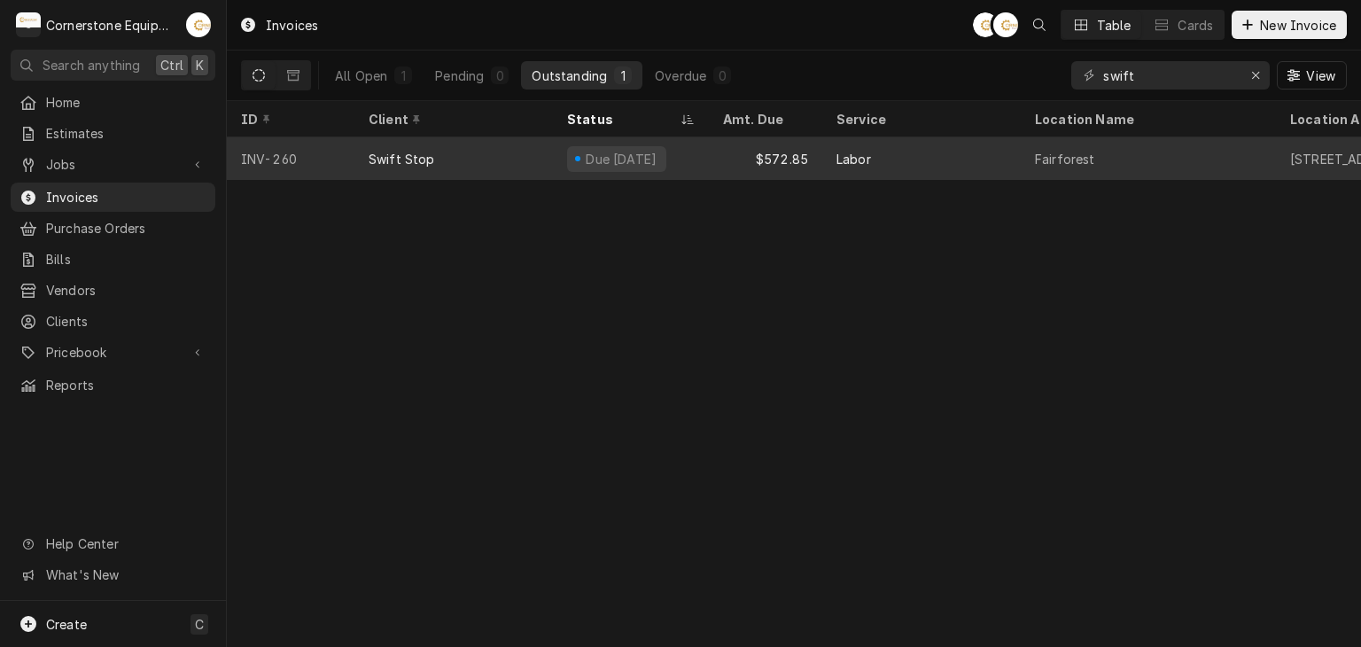
click at [475, 159] on div "Swift Stop" at bounding box center [453, 158] width 198 height 43
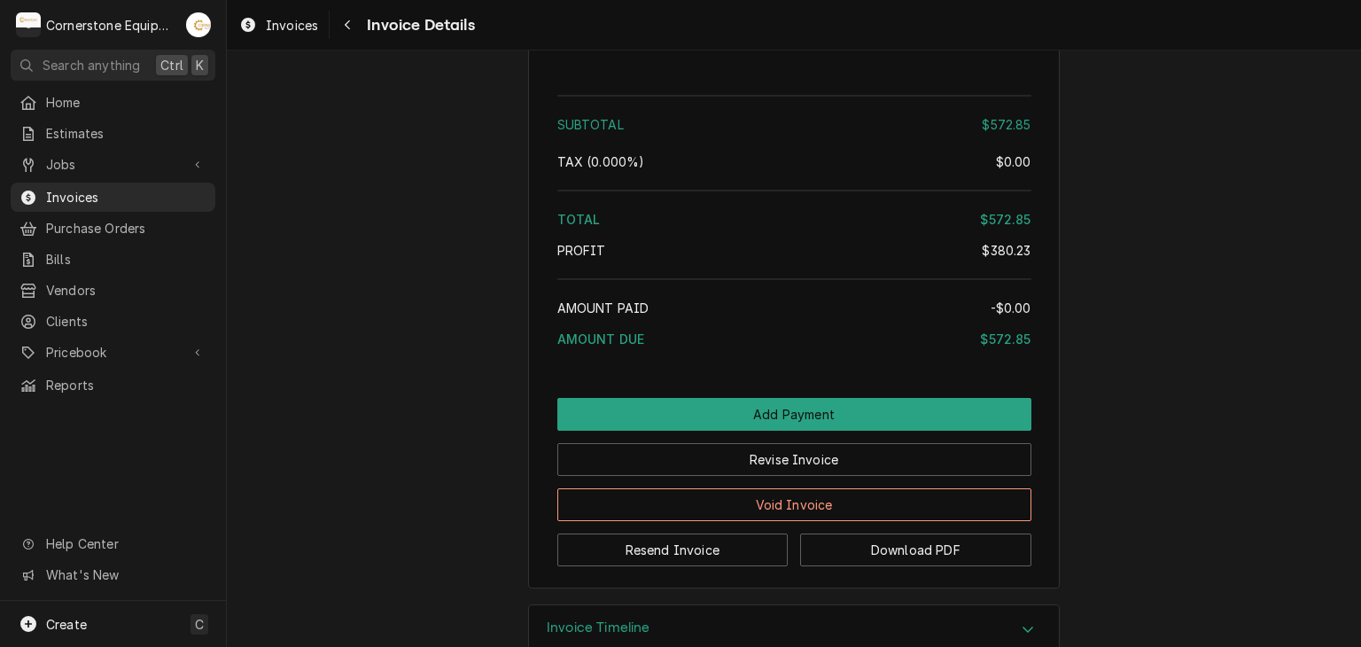
scroll to position [2480, 0]
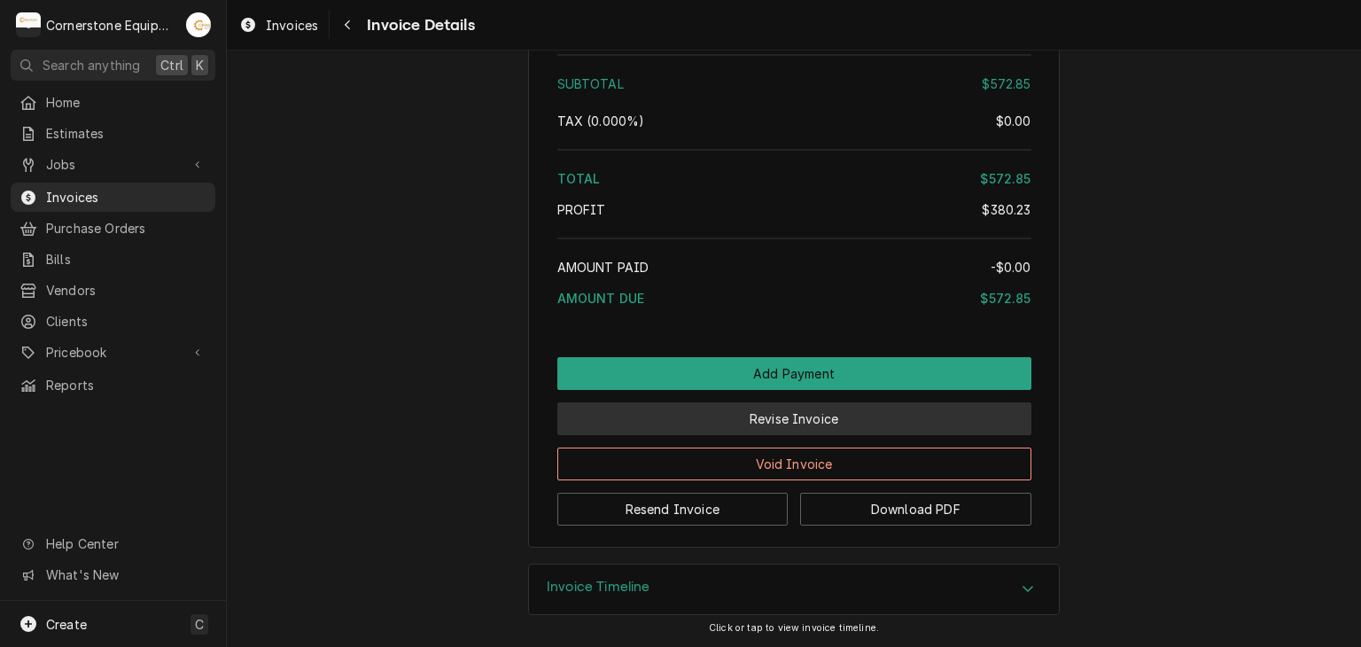
click at [710, 435] on button "Revise Invoice" at bounding box center [794, 418] width 474 height 33
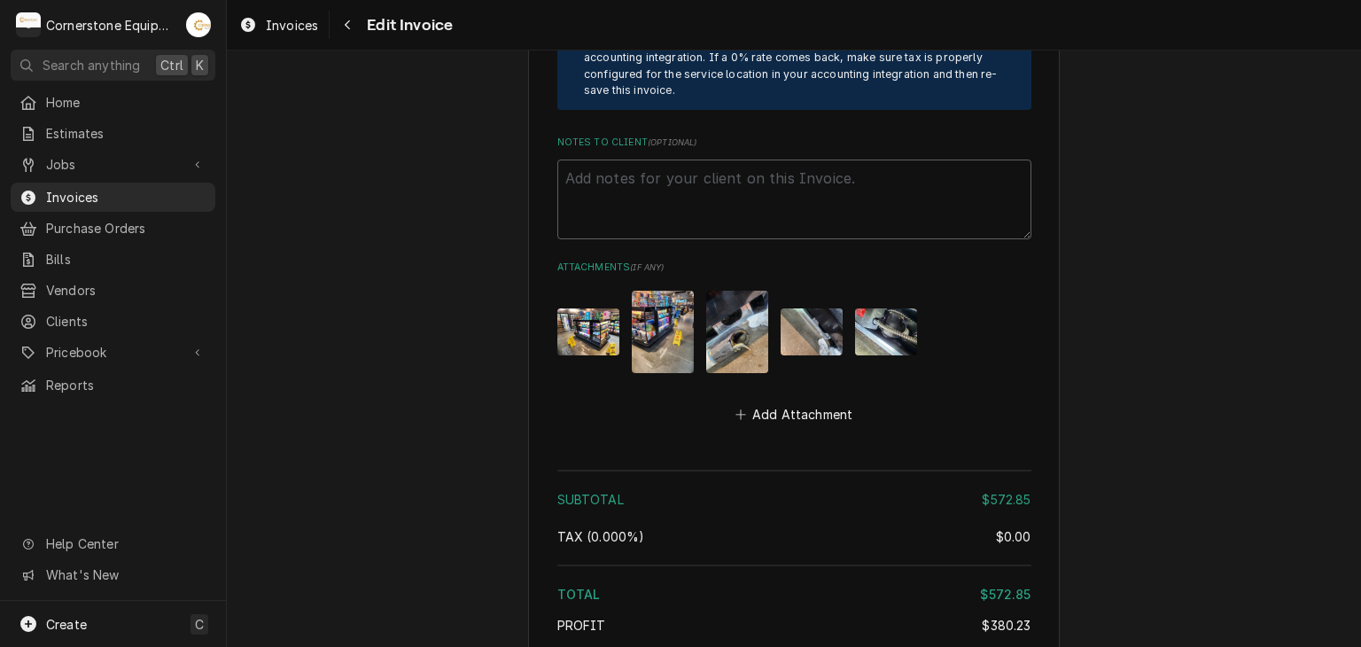
scroll to position [2893, 0]
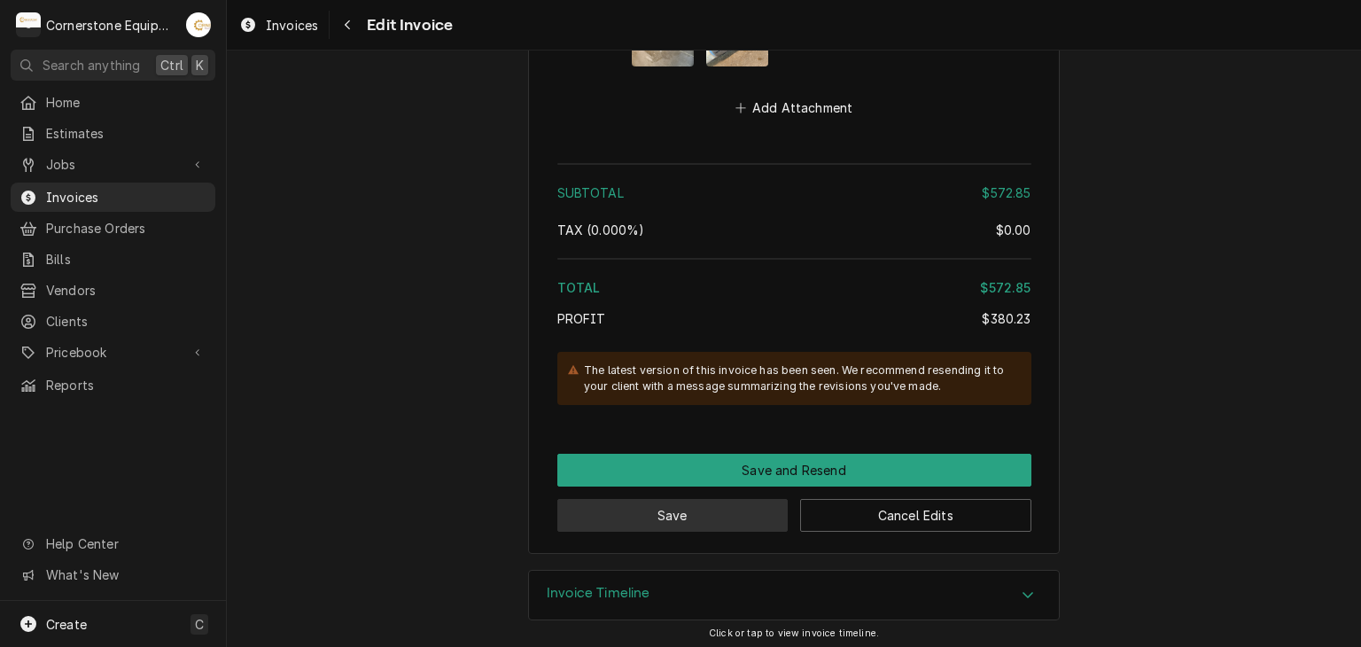
click at [683, 516] on button "Save" at bounding box center [672, 515] width 231 height 33
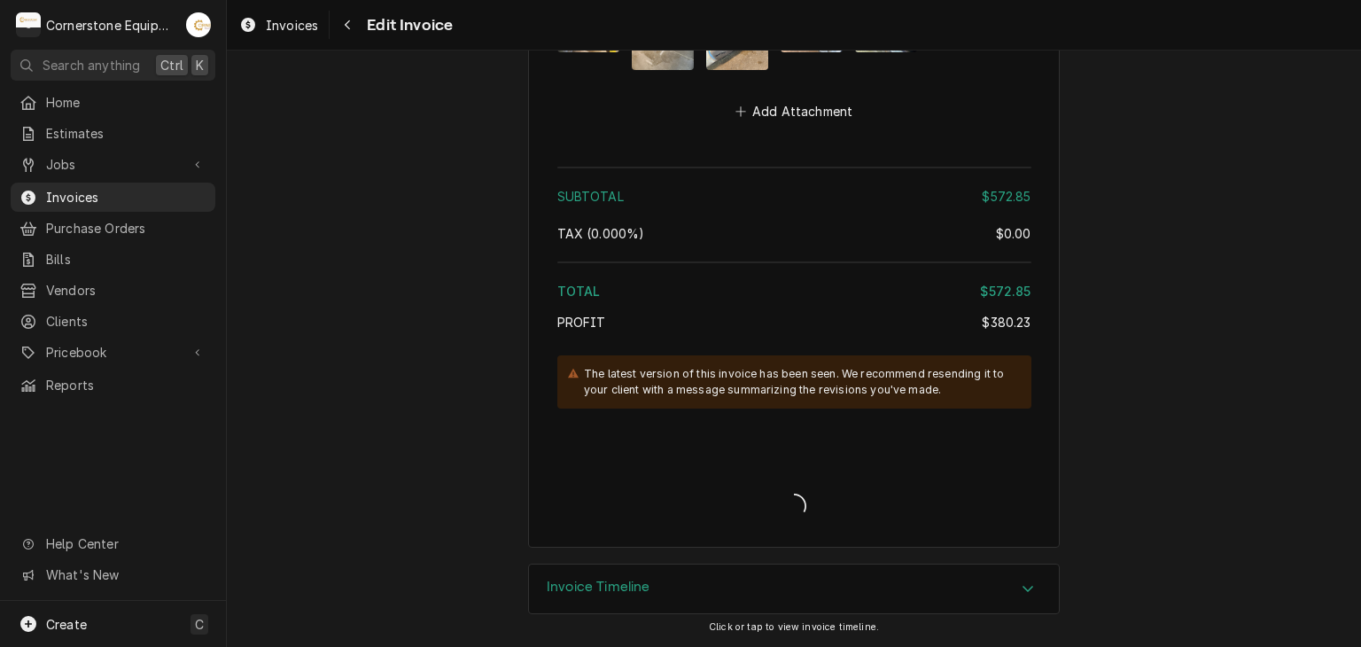
scroll to position [2884, 0]
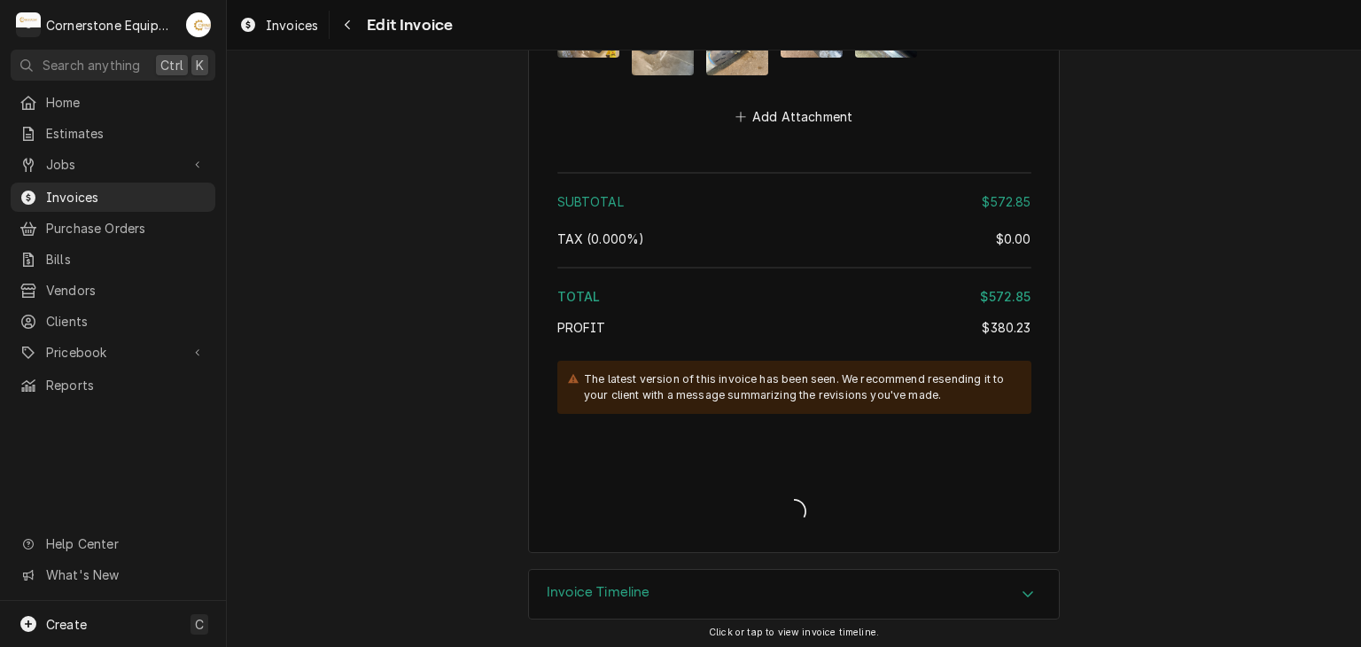
type textarea "x"
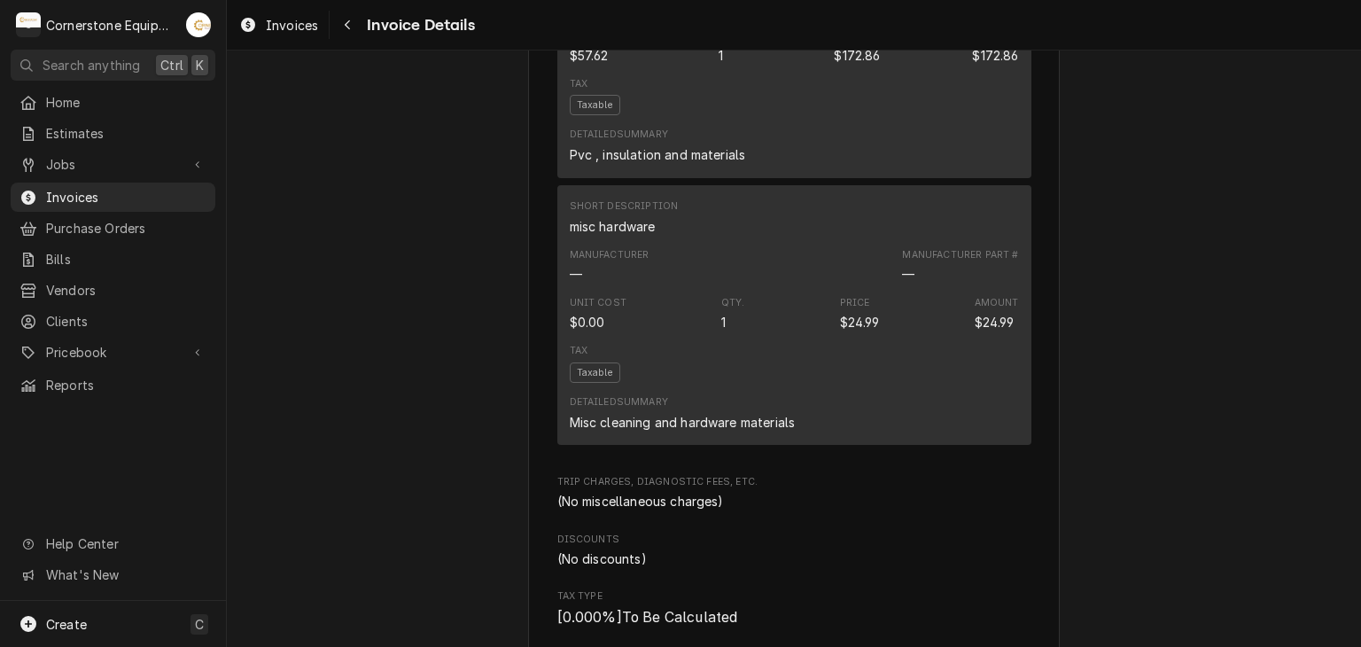
scroll to position [1488, 0]
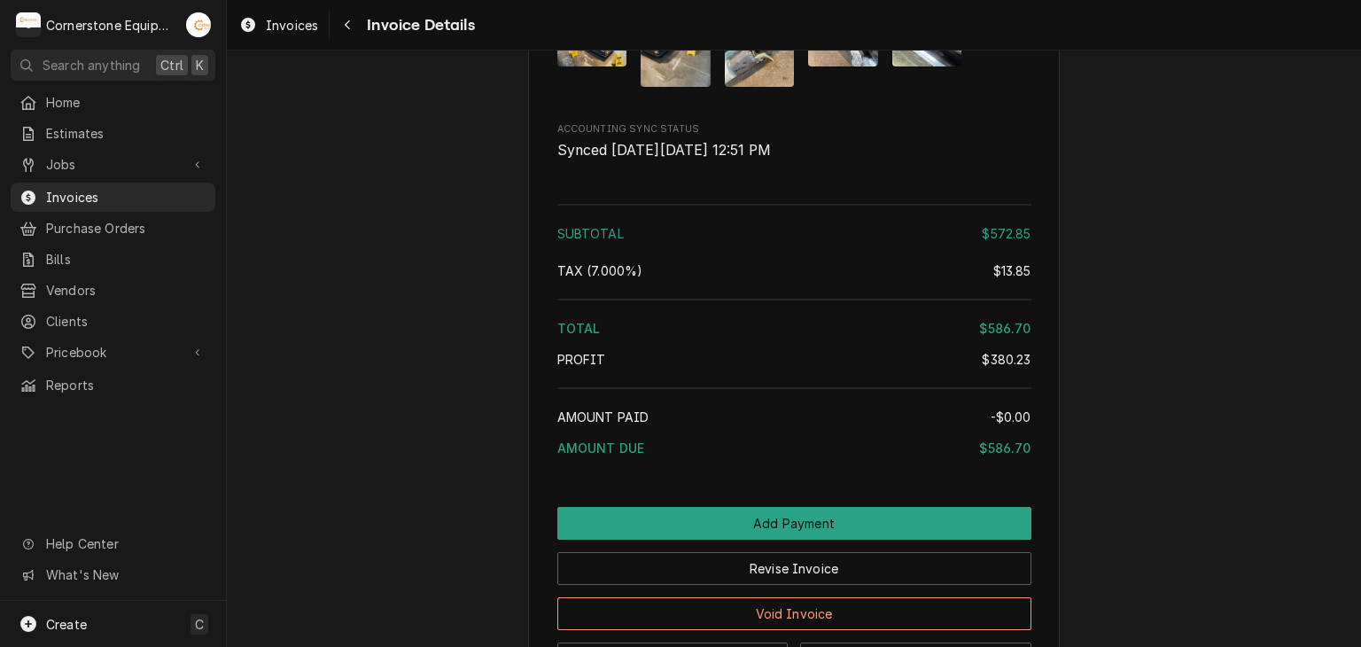
scroll to position [2232, 0]
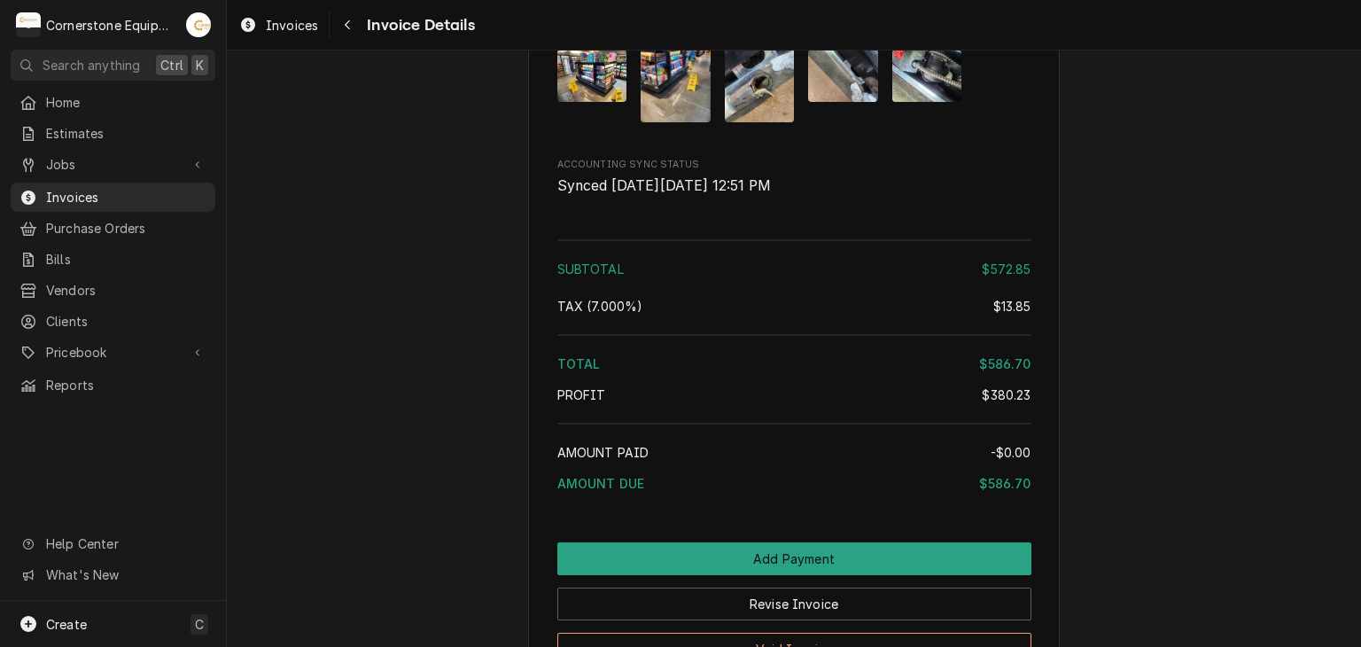
click at [1022, 136] on div "Attachments" at bounding box center [794, 75] width 474 height 121
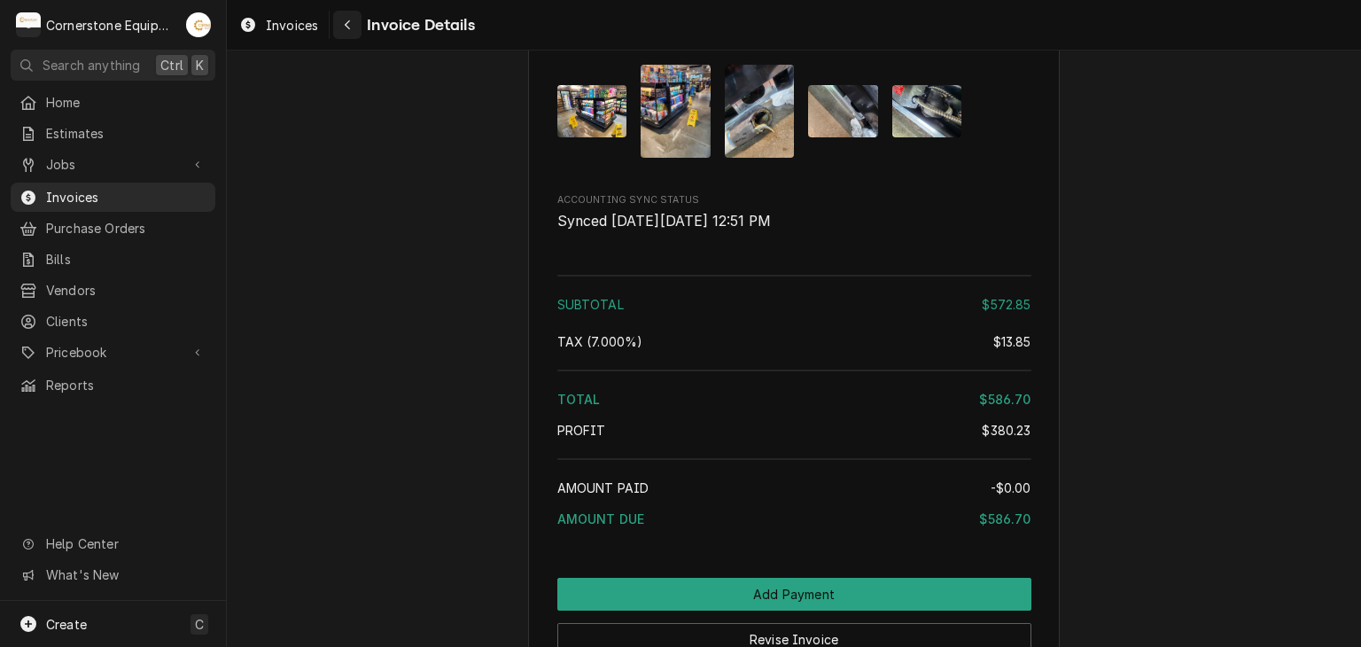
click at [337, 20] on button "Navigate back" at bounding box center [347, 25] width 28 height 28
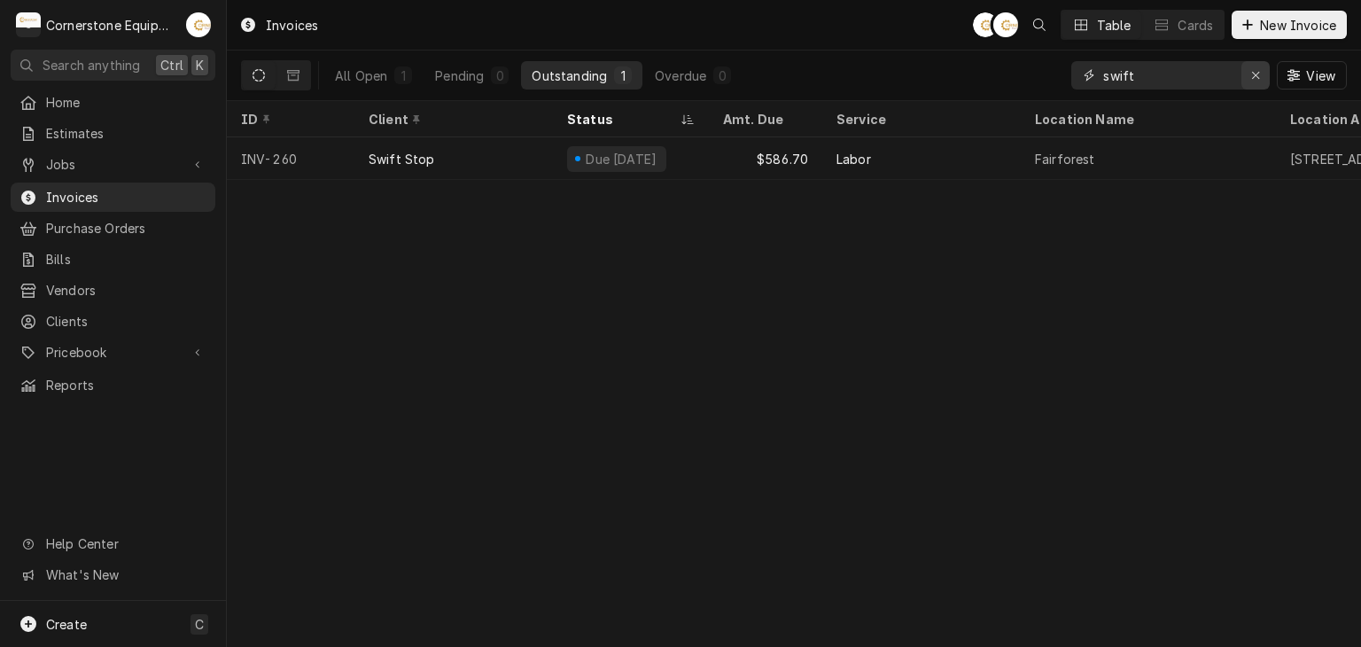
click at [1254, 72] on icon "Erase input" at bounding box center [1256, 75] width 10 height 12
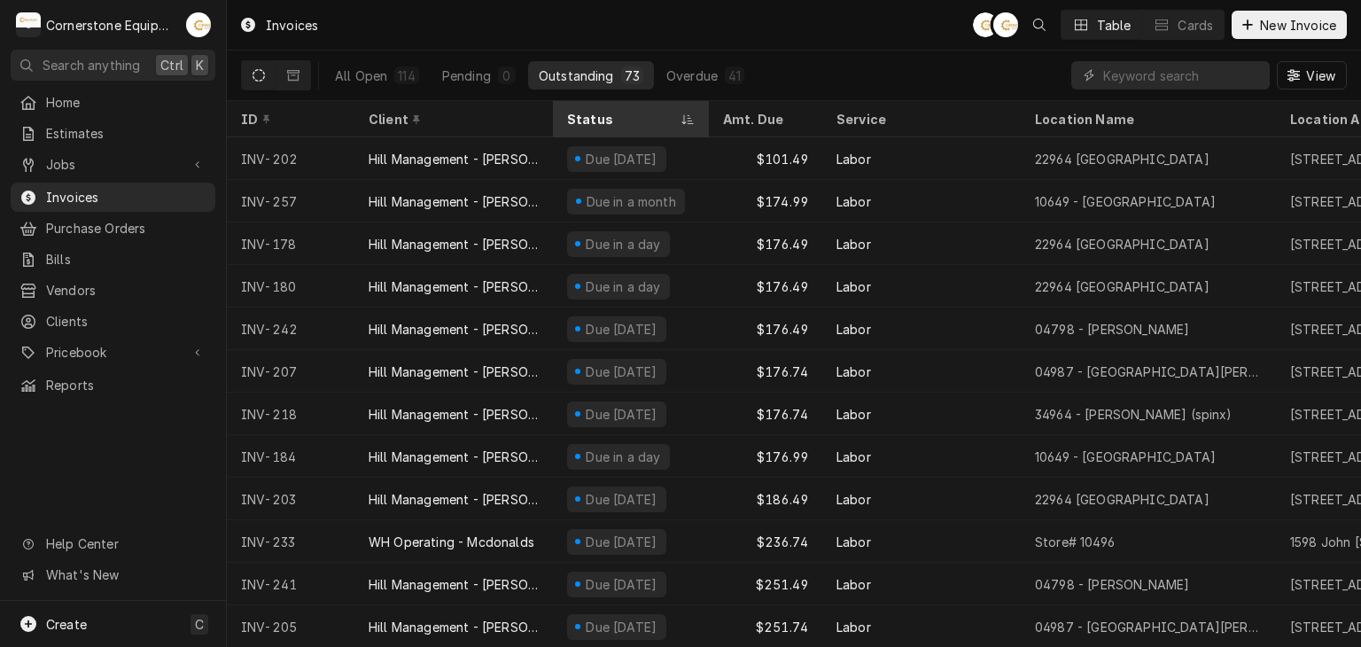
click at [617, 113] on div "Status" at bounding box center [622, 119] width 110 height 19
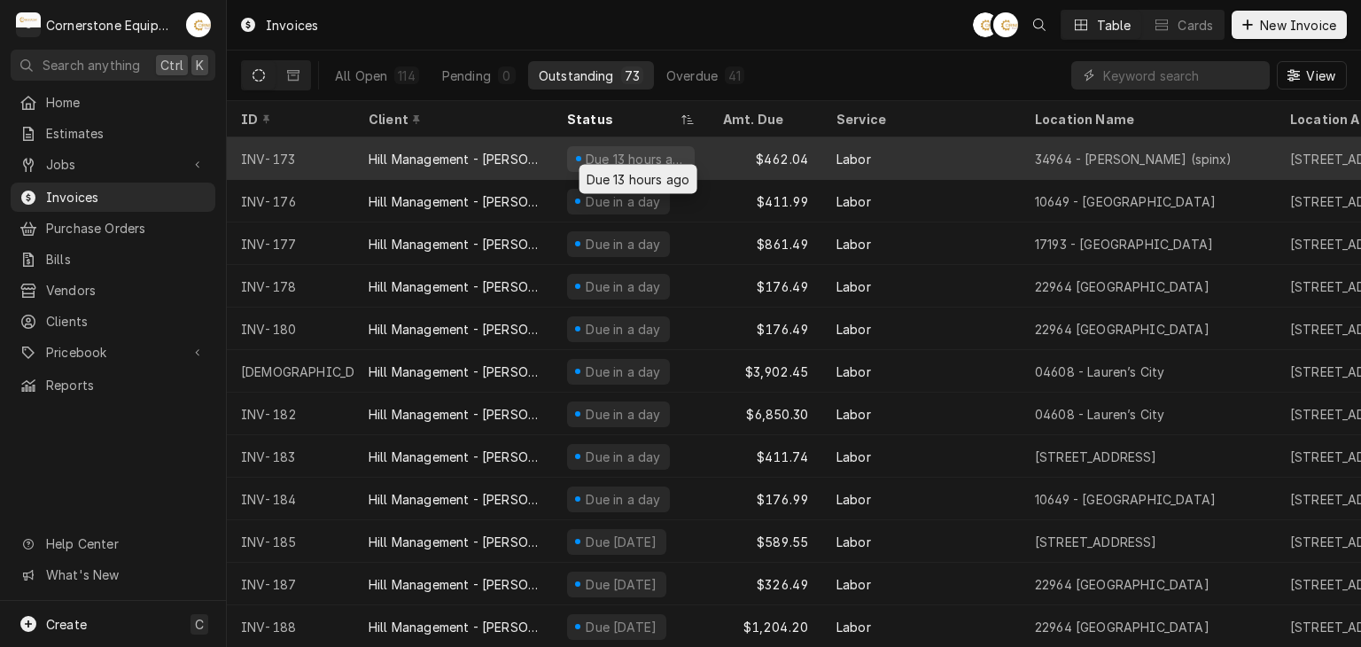
click at [617, 159] on div "Due 13 hours ago" at bounding box center [636, 159] width 104 height 19
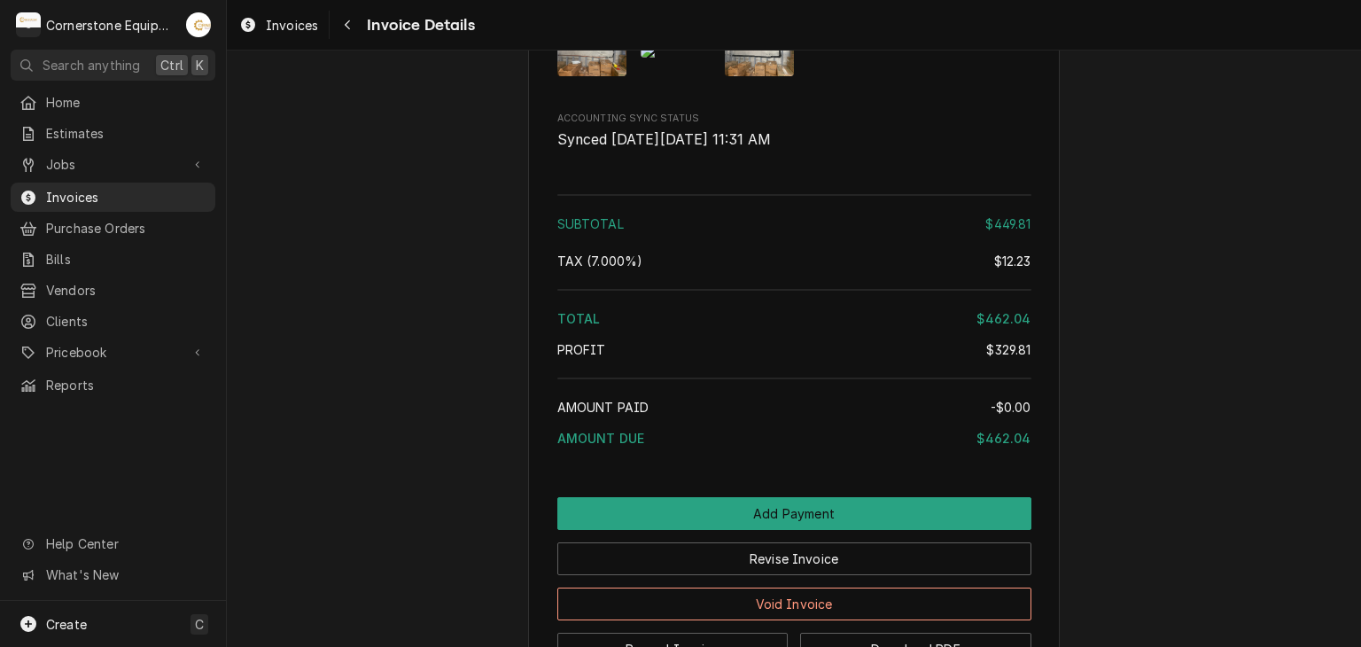
scroll to position [2445, 0]
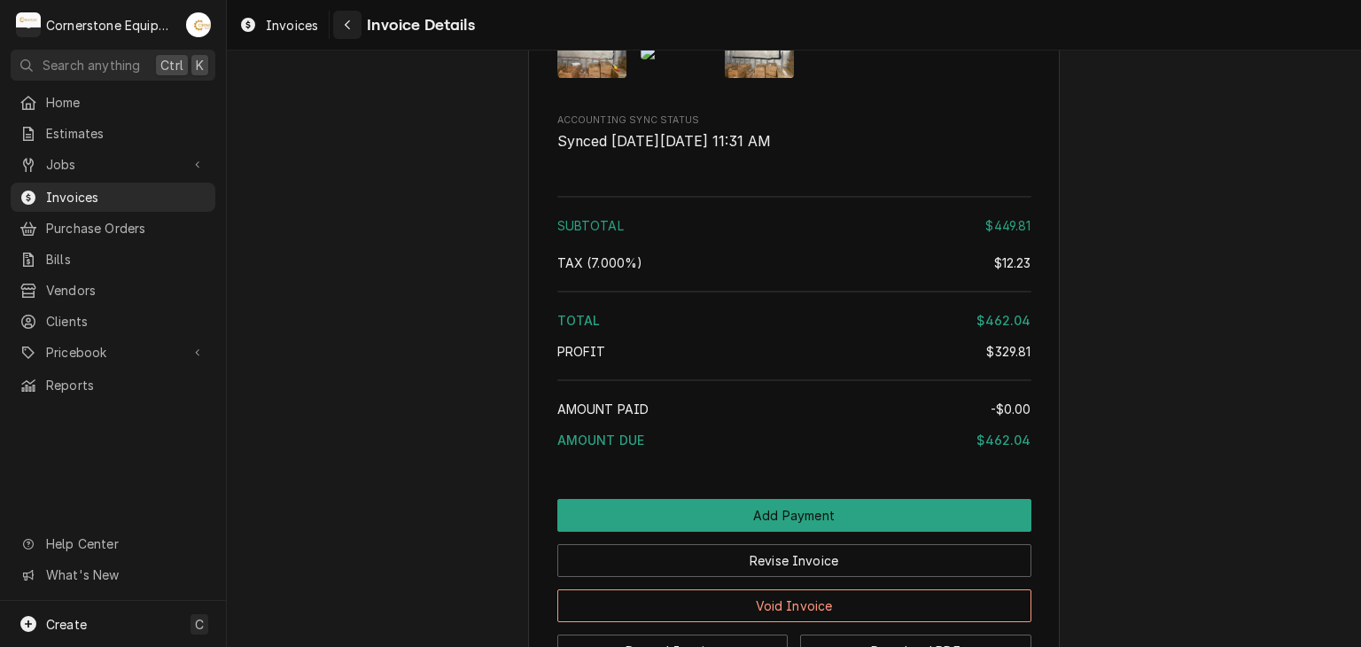
click at [347, 19] on icon "Navigate back" at bounding box center [348, 25] width 8 height 12
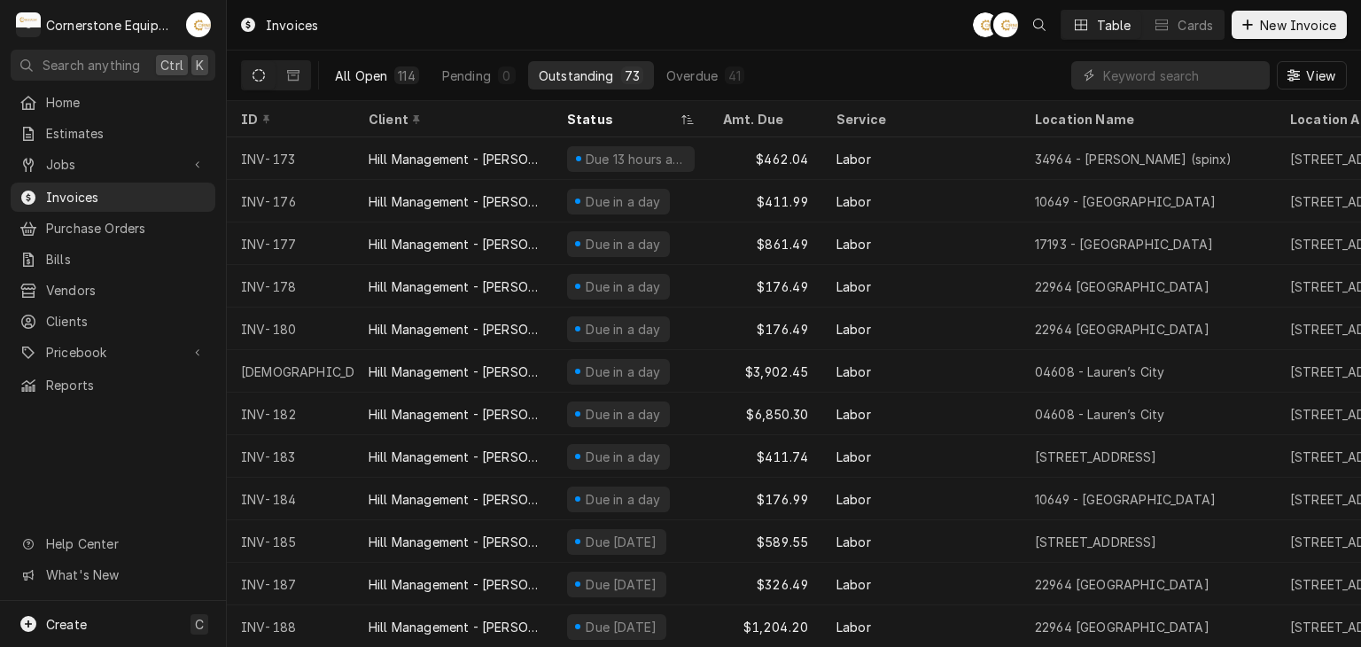
click at [385, 68] on div "All Open" at bounding box center [361, 75] width 52 height 19
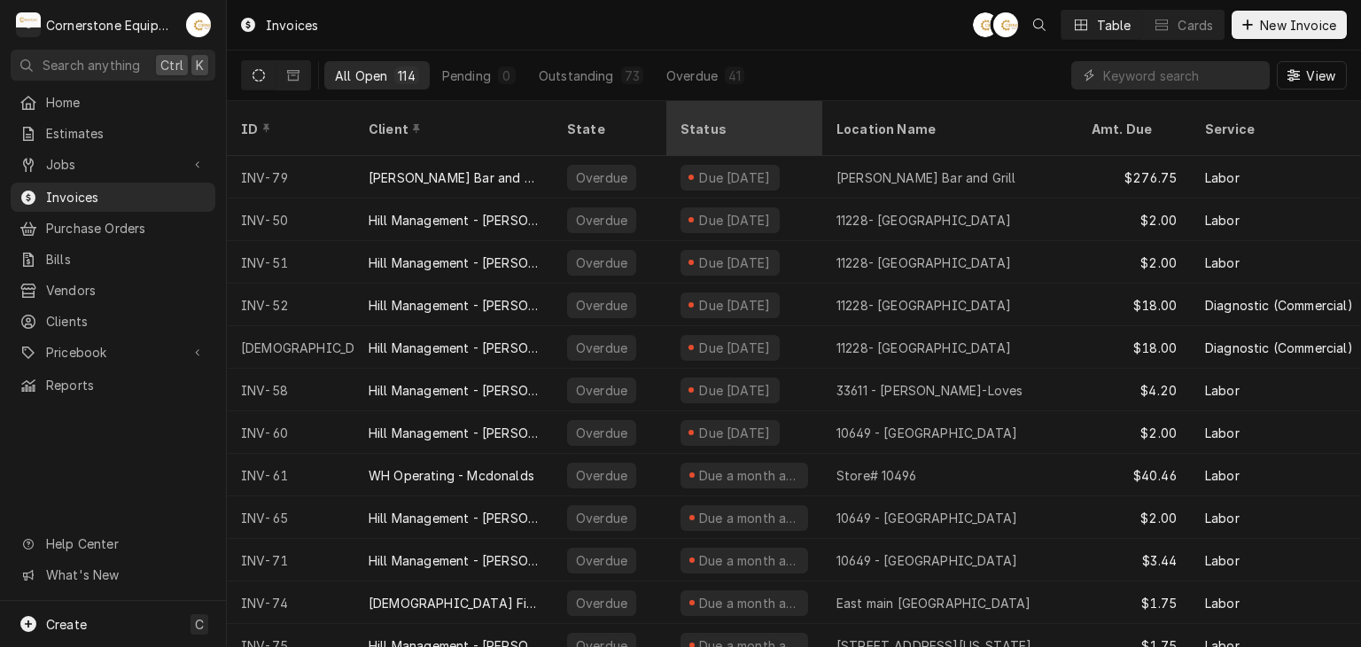
click at [709, 120] on div "Status" at bounding box center [742, 129] width 124 height 19
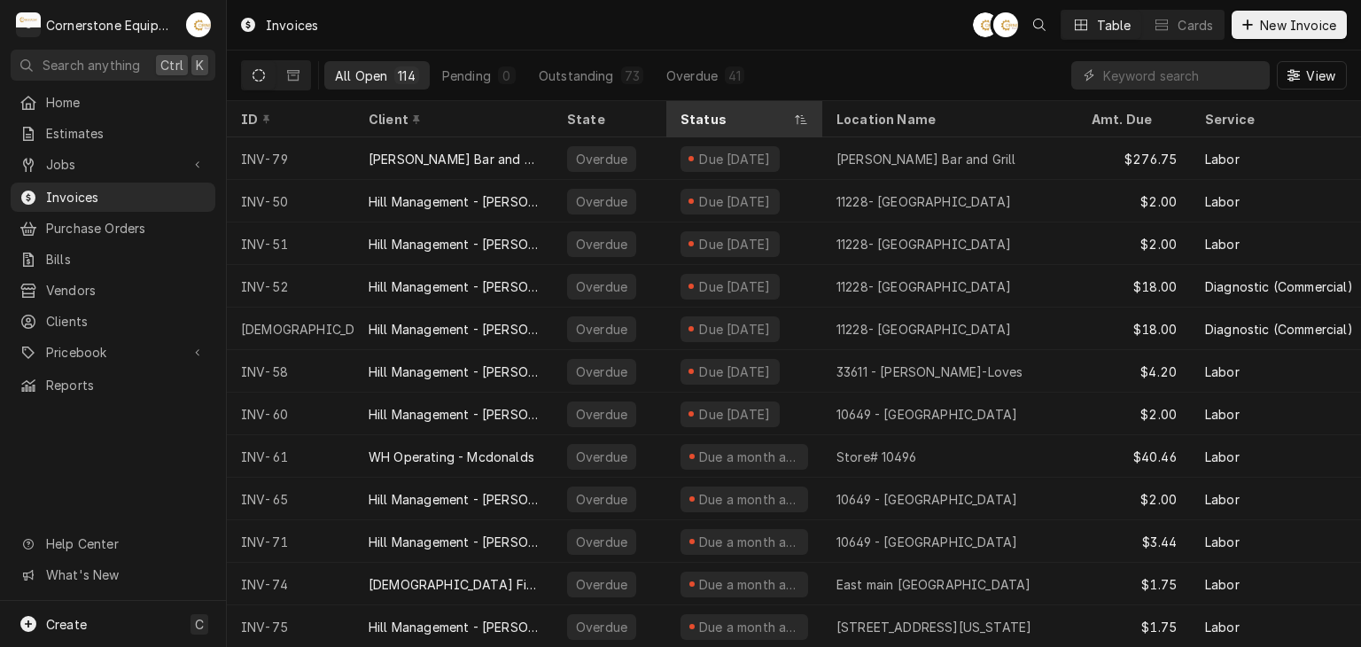
click at [709, 119] on div "Status" at bounding box center [735, 119] width 110 height 19
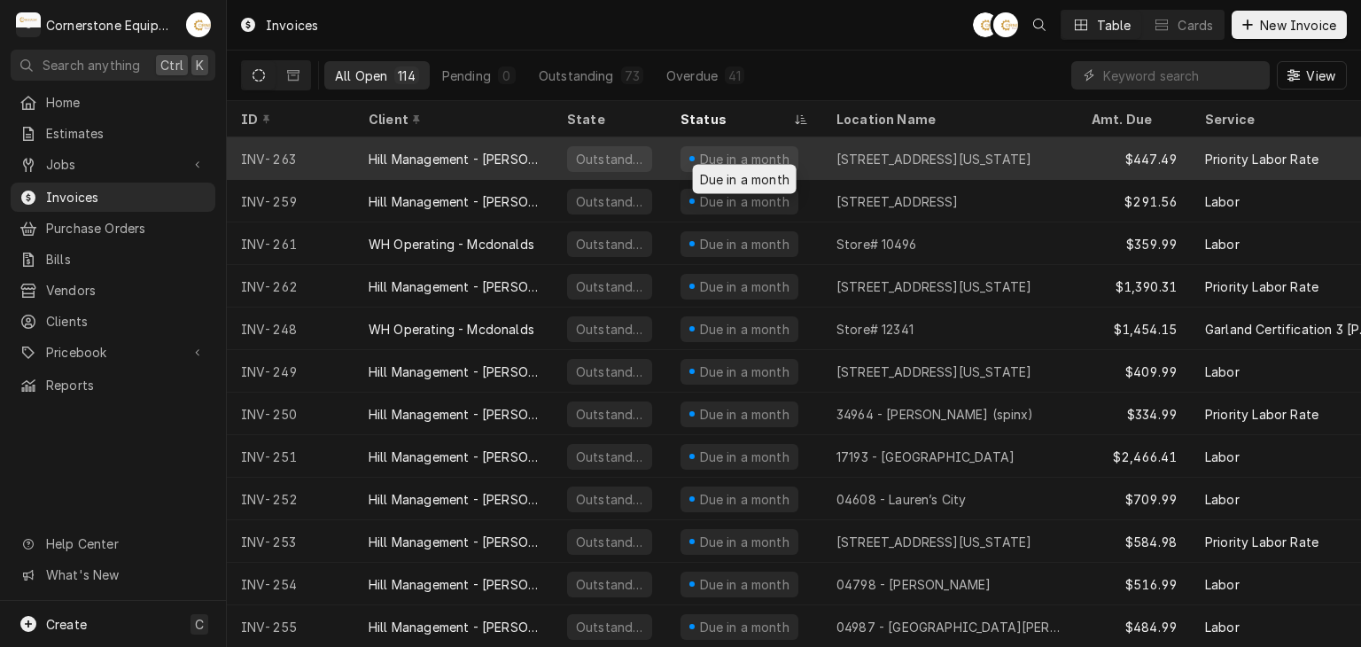
click at [712, 160] on div "Due in a month" at bounding box center [744, 159] width 94 height 19
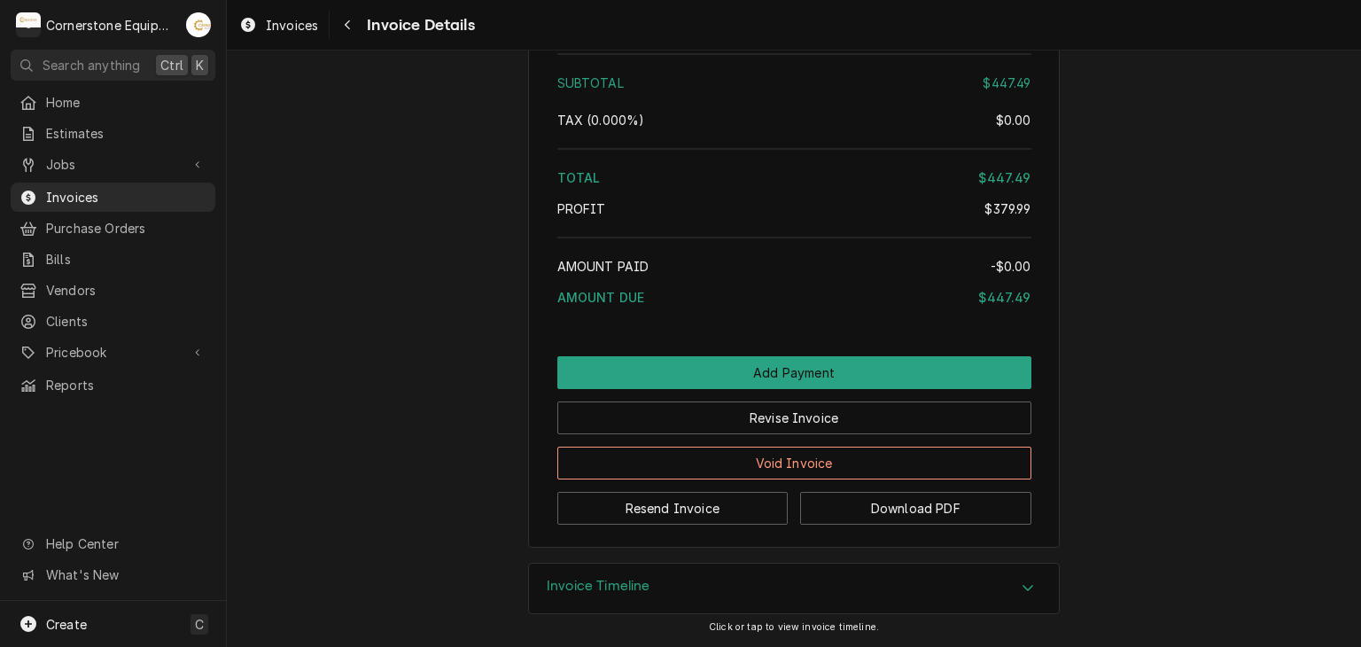
scroll to position [2381, 0]
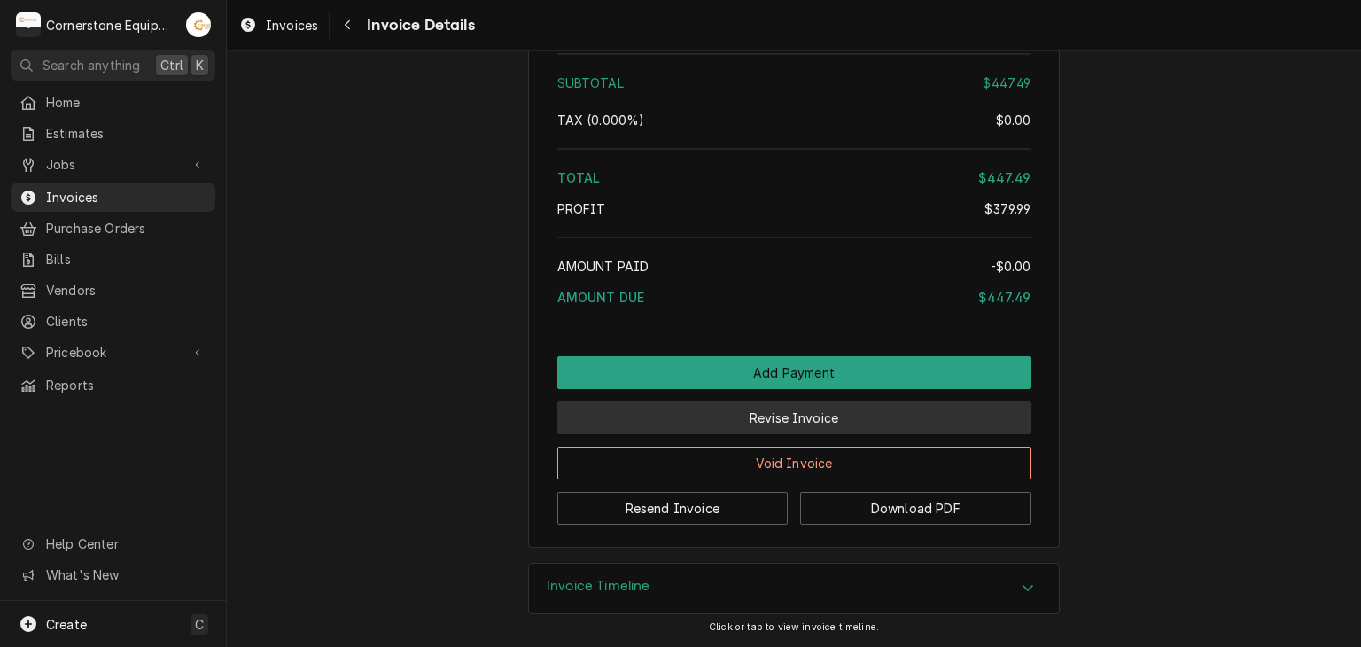
click at [826, 417] on button "Revise Invoice" at bounding box center [794, 417] width 474 height 33
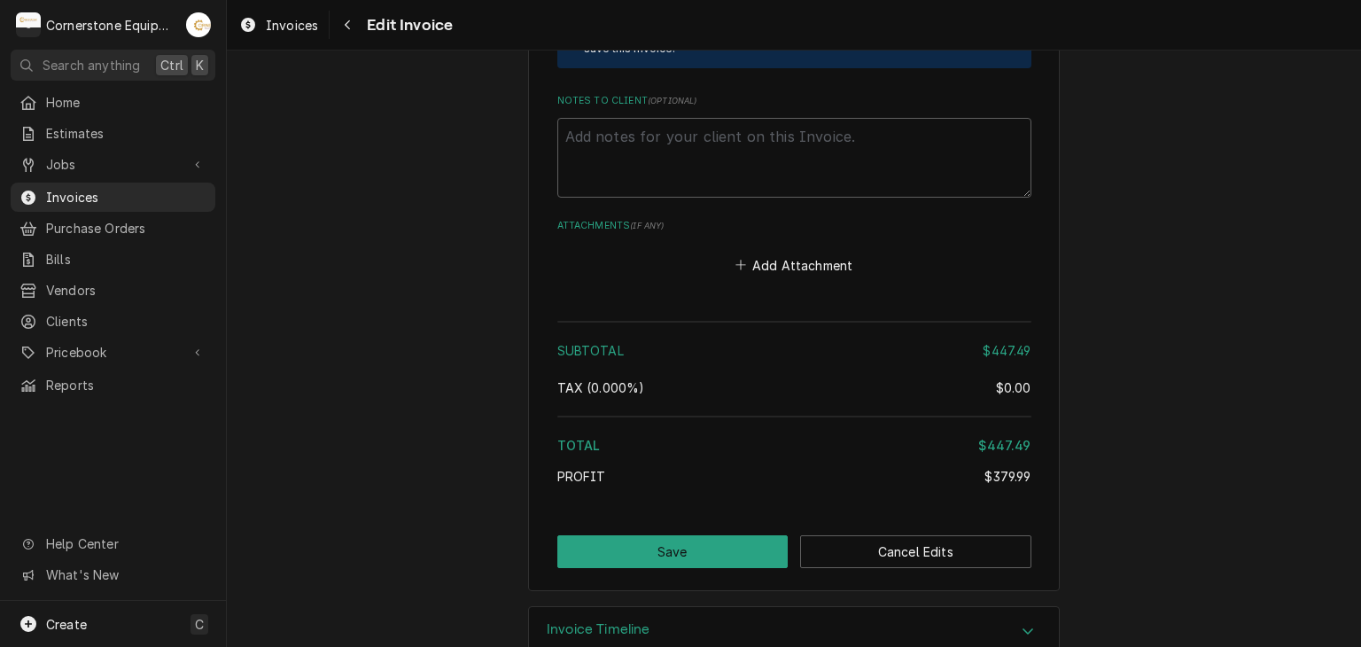
scroll to position [3220, 0]
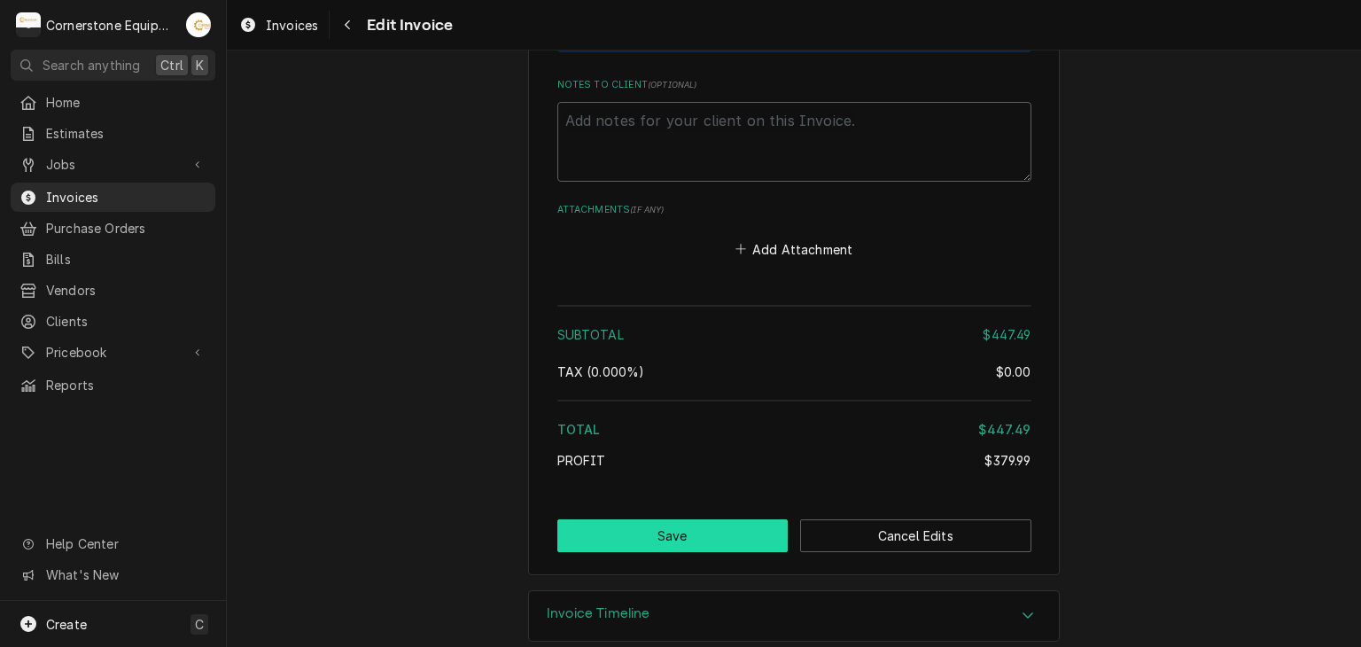
click at [649, 519] on button "Save" at bounding box center [672, 535] width 231 height 33
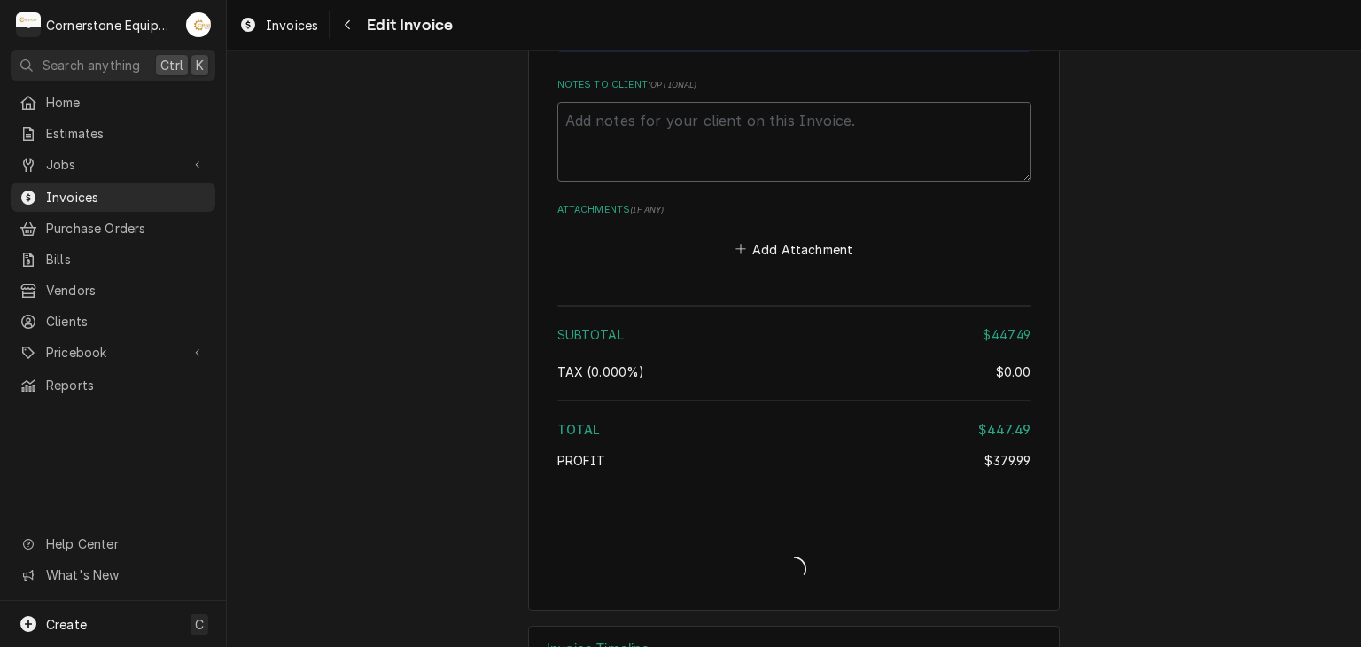
type textarea "x"
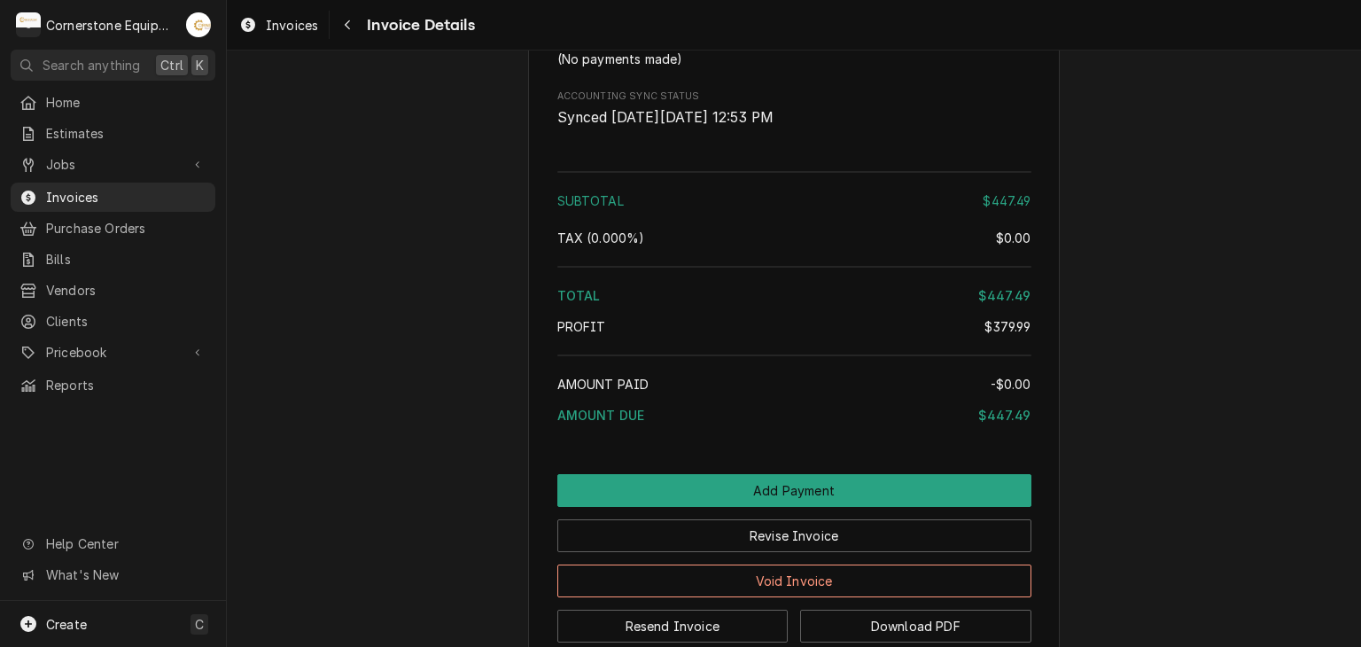
scroll to position [2204, 0]
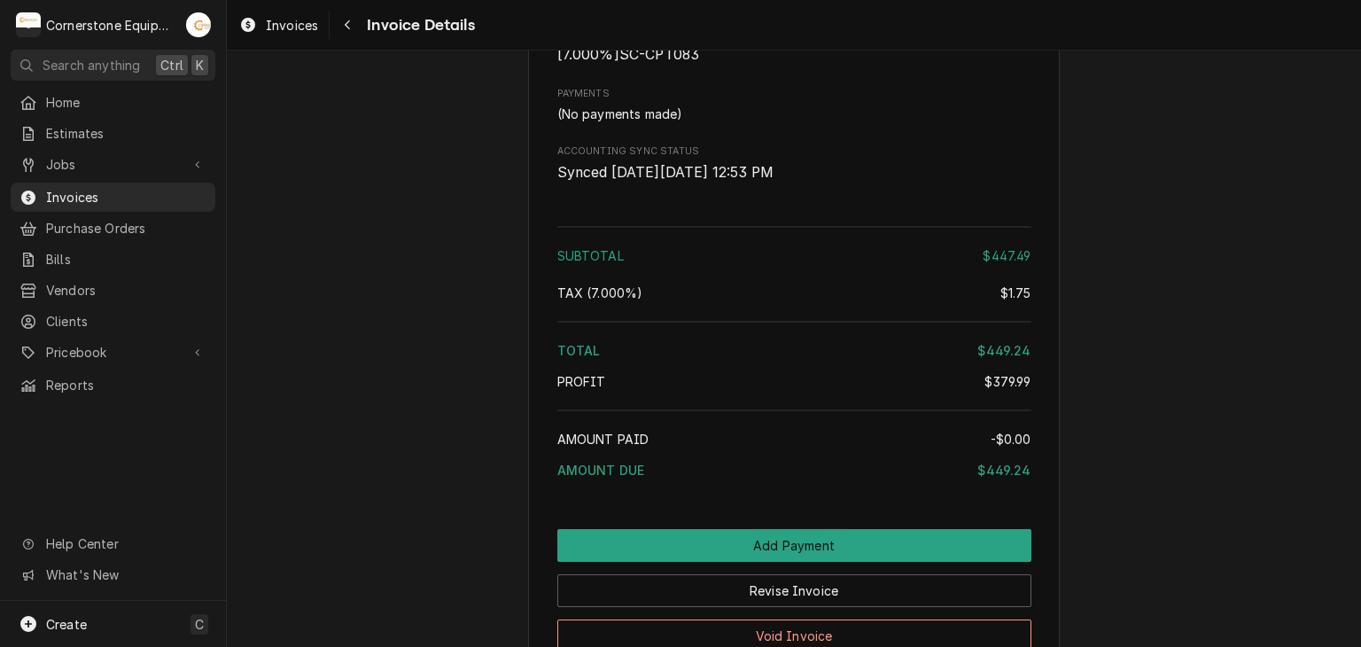
scroll to position [2162, 0]
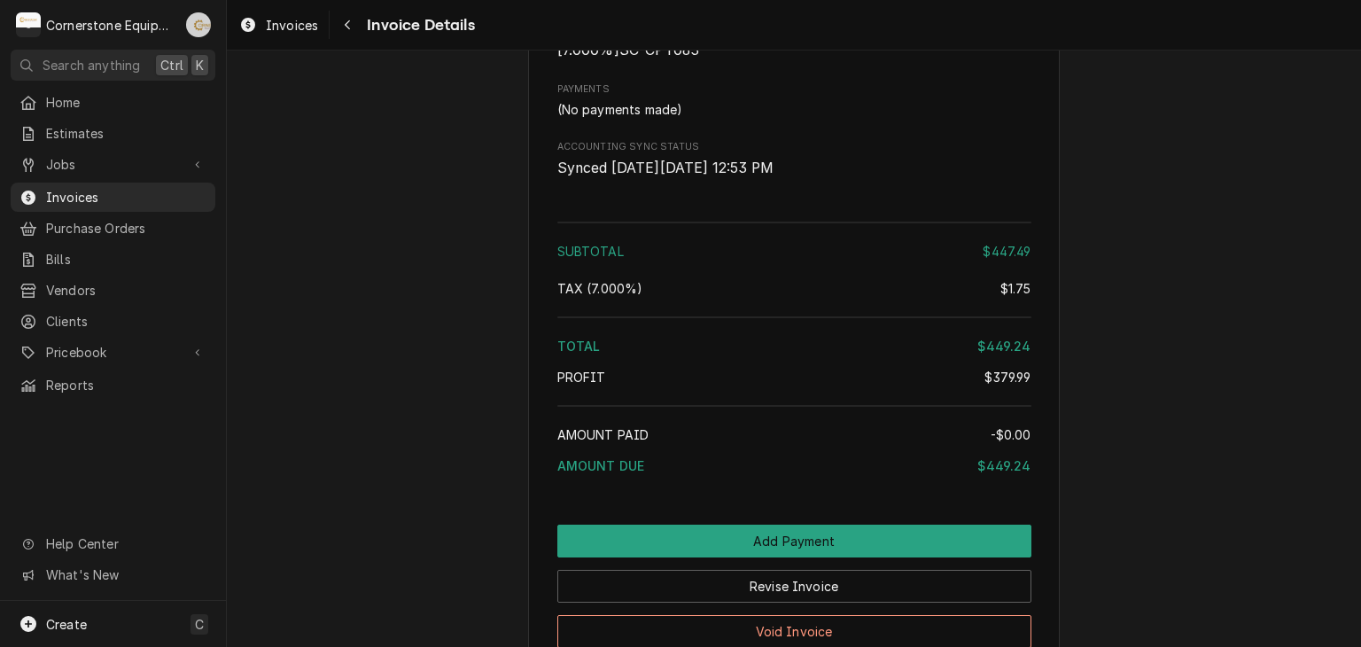
click at [196, 35] on div "Andrew Buigues's Avatar" at bounding box center [198, 24] width 25 height 25
click at [206, 67] on div at bounding box center [199, 61] width 18 height 21
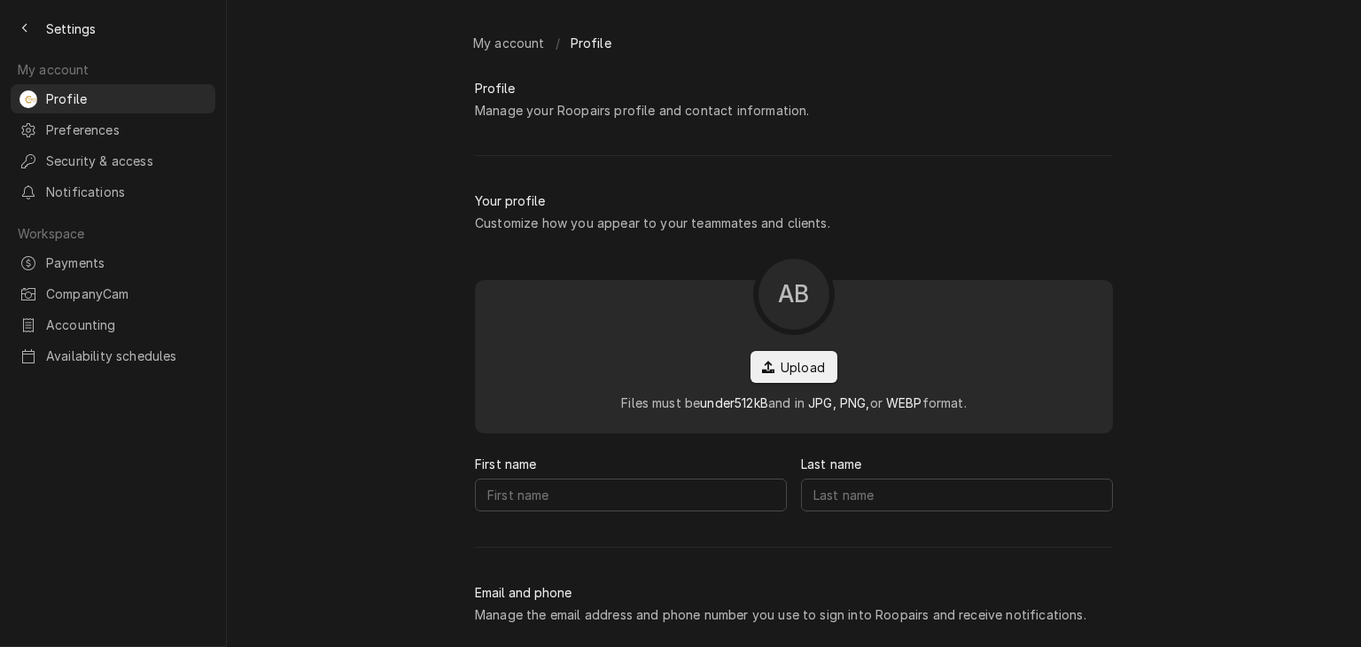
type input "Andrew"
type input "Buigues"
type input "service@cornerstoneequipmentrepair.com"
type input "(321) 704-0257"
click at [351, 362] on div "My account / Profile Profile Manage your Roopairs profile and contact informati…" at bounding box center [794, 323] width 1134 height 647
